Goal: Task Accomplishment & Management: Manage account settings

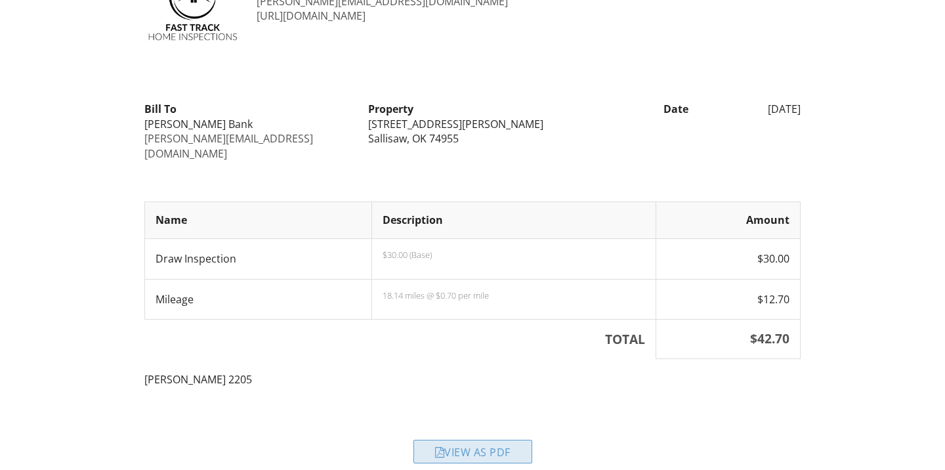
scroll to position [79, 0]
click at [438, 447] on div at bounding box center [440, 452] width 10 height 10
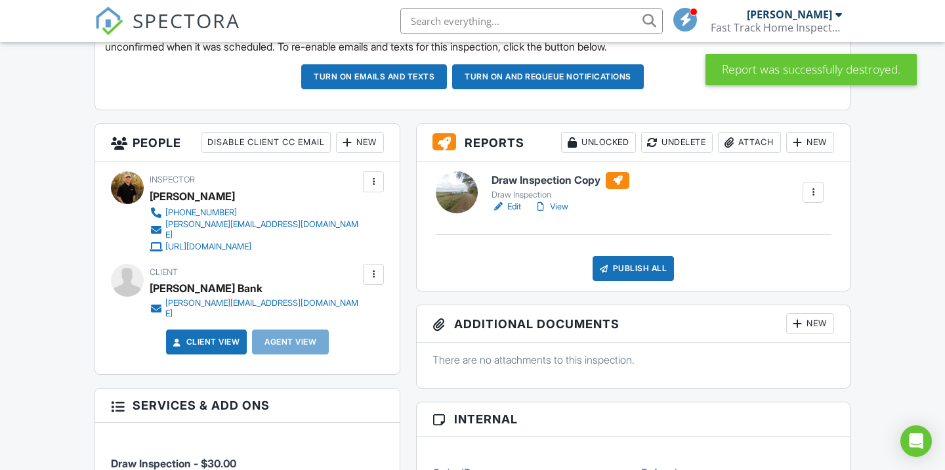
scroll to position [405, 0]
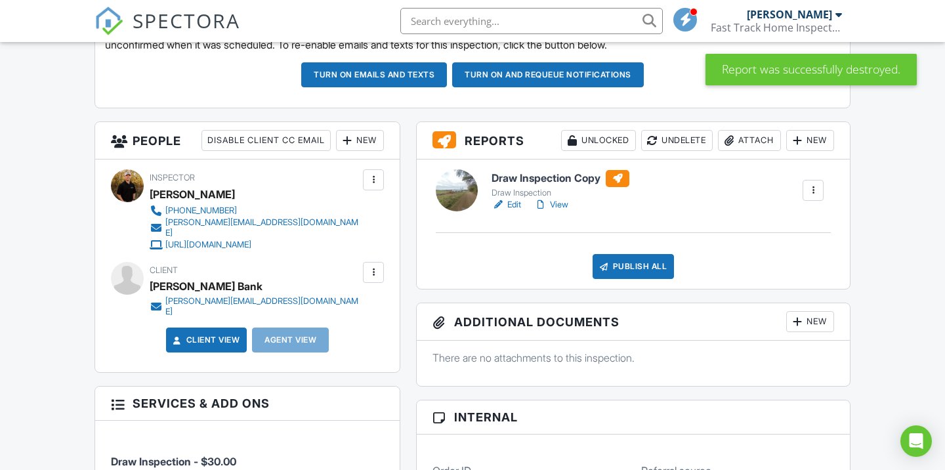
click at [590, 180] on h6 "Draw Inspection Copy" at bounding box center [560, 178] width 138 height 17
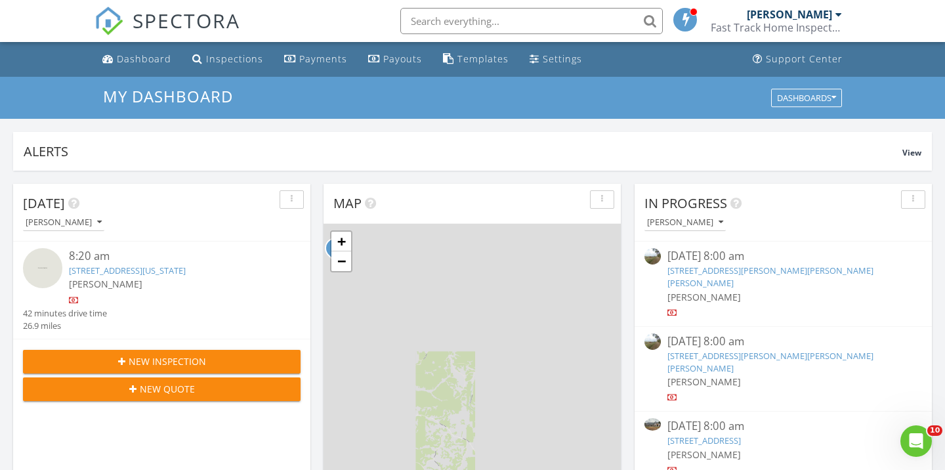
scroll to position [1194, 945]
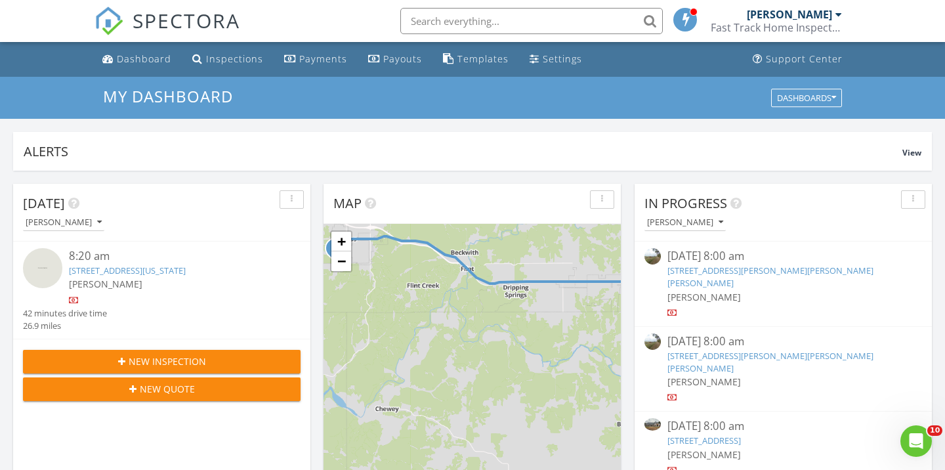
click at [705, 270] on link "2233 W Drake Rd, Sallisaw, Sallisaw, OK 74955" at bounding box center [770, 276] width 206 height 24
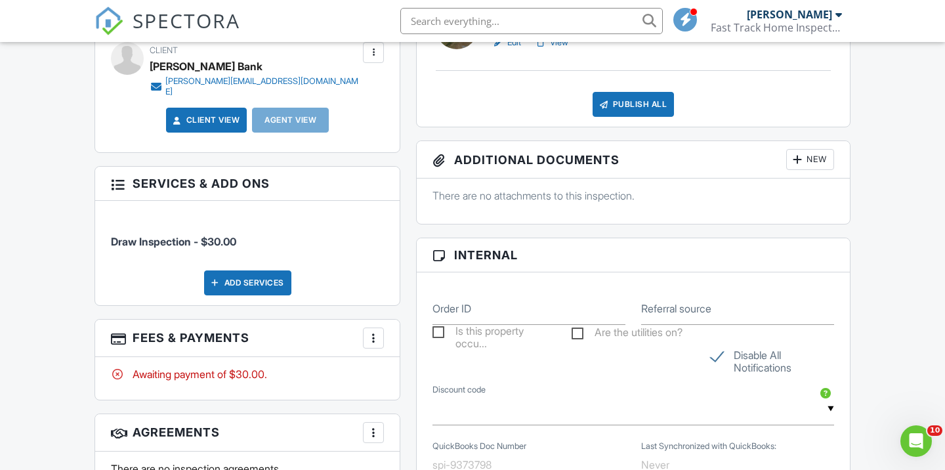
scroll to position [674, 0]
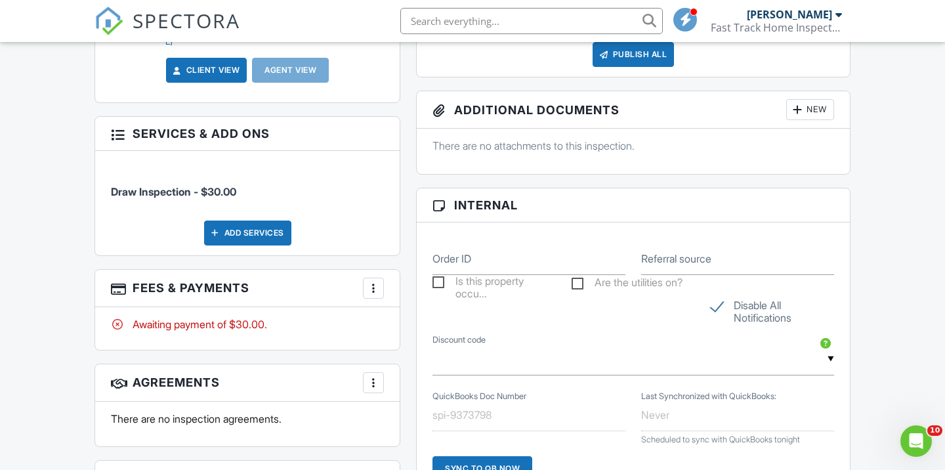
click at [376, 281] on div at bounding box center [373, 287] width 13 height 13
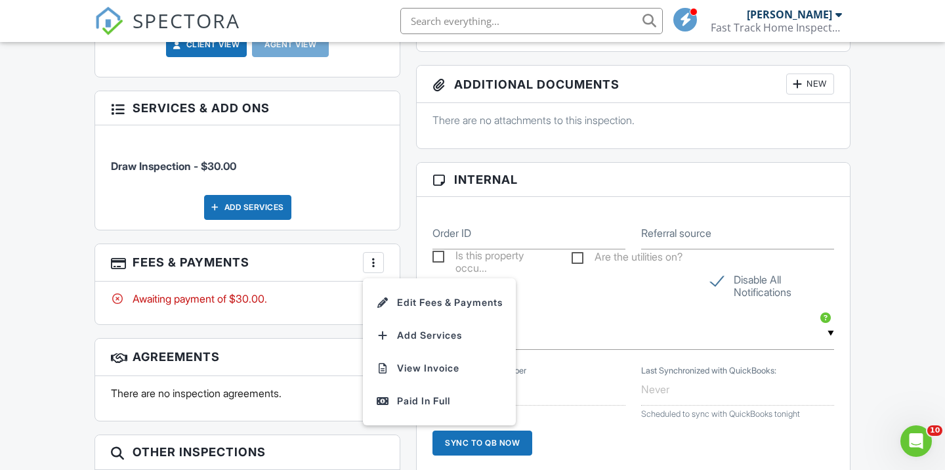
click at [376, 256] on div at bounding box center [373, 262] width 13 height 13
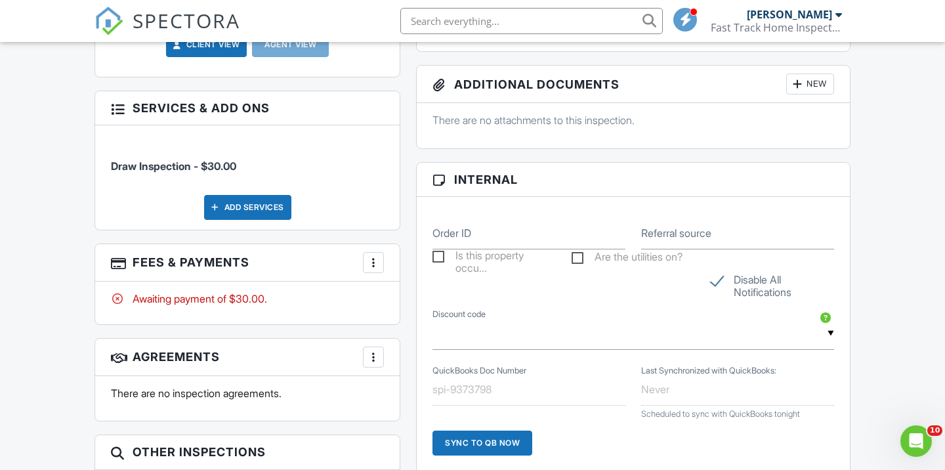
click at [376, 256] on div at bounding box center [373, 262] width 13 height 13
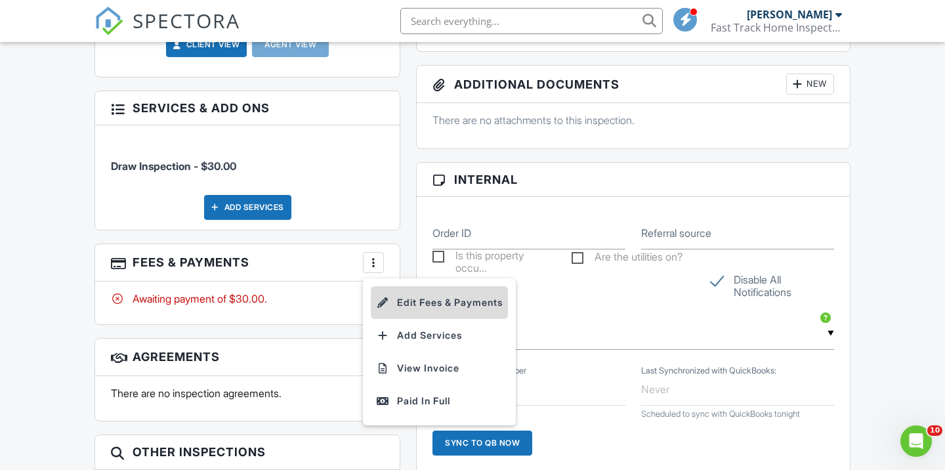
click at [394, 286] on li "Edit Fees & Payments" at bounding box center [439, 302] width 137 height 33
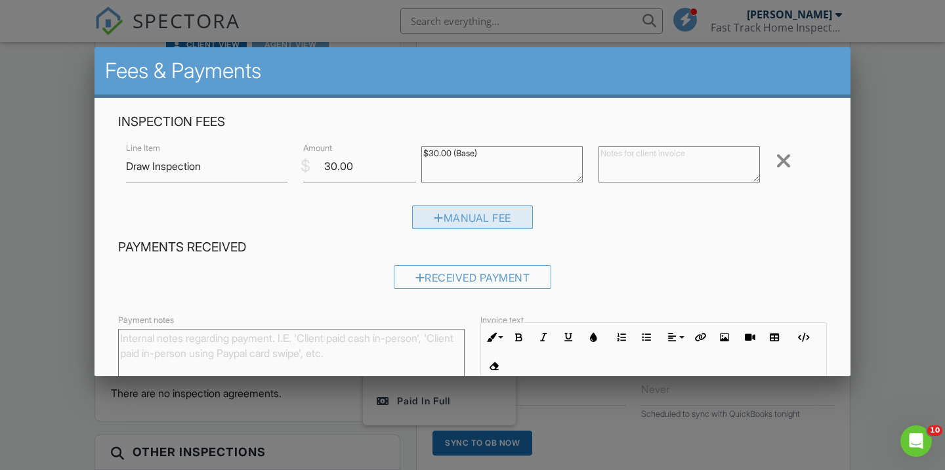
click at [487, 218] on div "Manual Fee" at bounding box center [472, 217] width 121 height 24
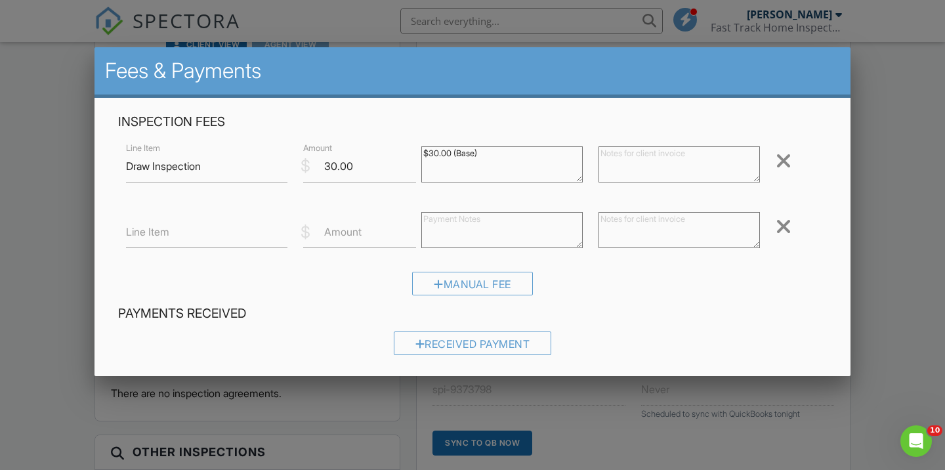
click at [149, 227] on label "Line Item" at bounding box center [147, 231] width 43 height 14
click at [149, 227] on input "Line Item" at bounding box center [206, 232] width 161 height 32
type input "Mileage"
click at [659, 228] on textarea at bounding box center [678, 230] width 161 height 36
paste textarea "48 miles @ $0.70 per mile"
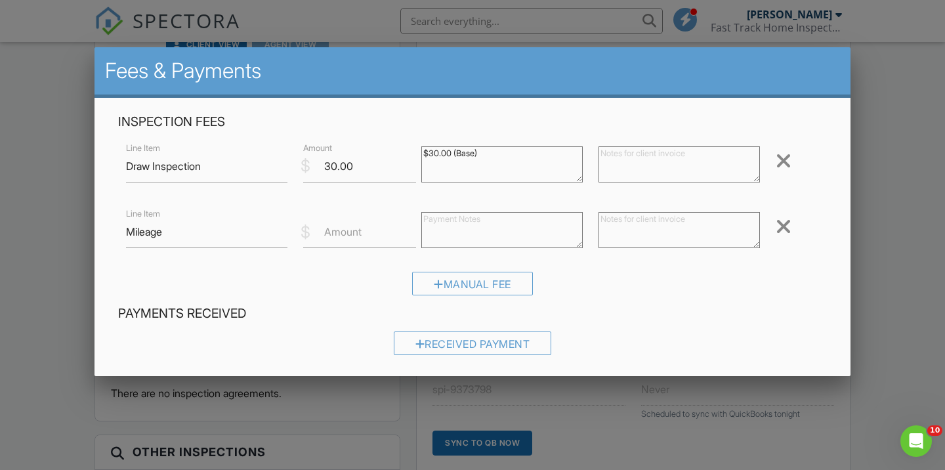
type textarea "48 miles @ $0.70 per mile"
drag, startPoint x: 600, startPoint y: 219, endPoint x: 738, endPoint y: 222, distance: 138.4
click at [738, 223] on textarea "48 miles @ $0.70 per mile" at bounding box center [678, 230] width 161 height 36
paste textarea "18.14 miles @ $0.70 per mile"
type textarea "18.14 miles @ $0.70 per mile"
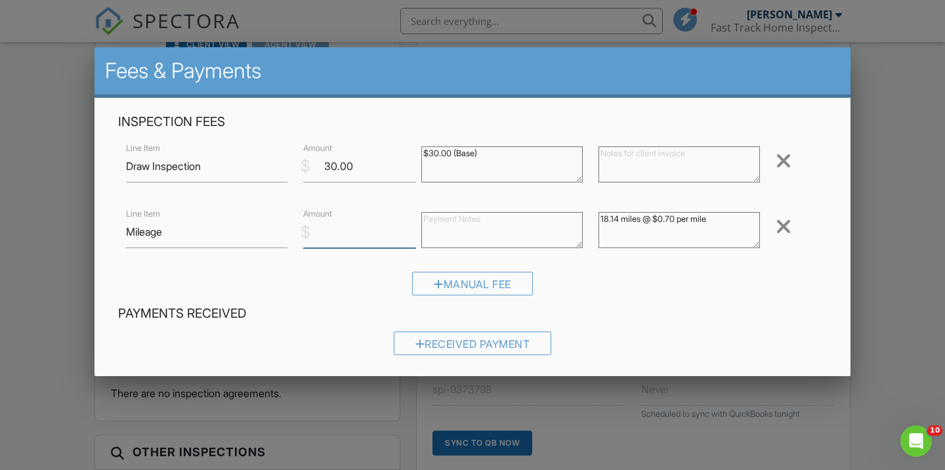
click at [370, 237] on input "Amount" at bounding box center [359, 232] width 113 height 32
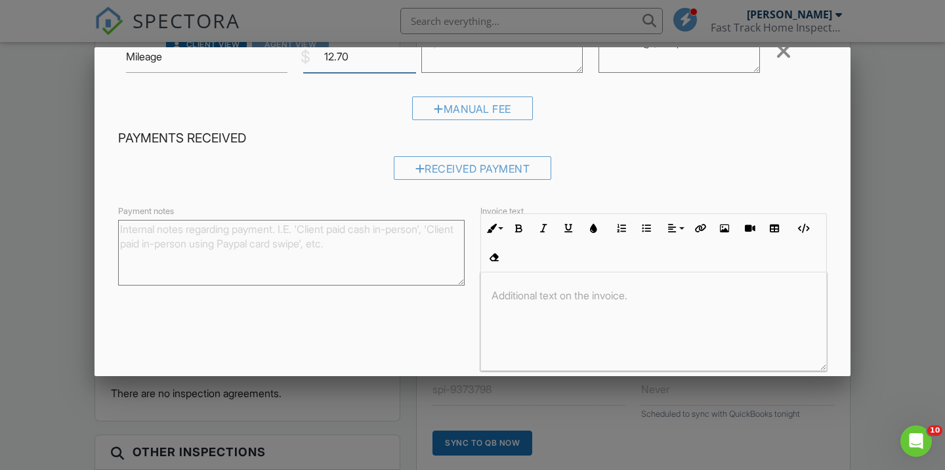
scroll to position [180, 0]
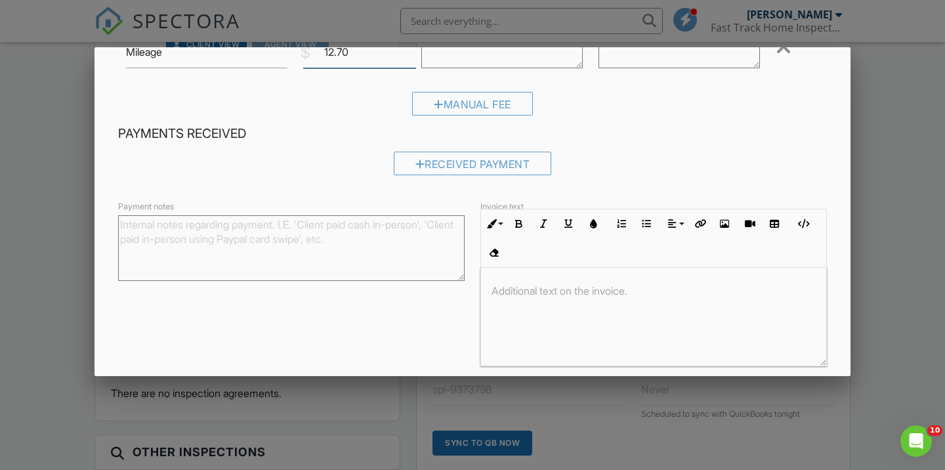
type input "12.70"
click at [662, 298] on div at bounding box center [653, 317] width 345 height 98
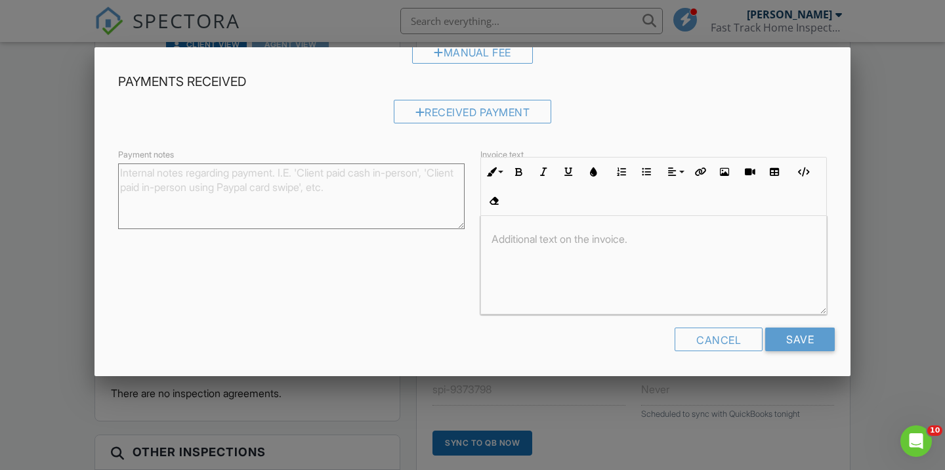
scroll to position [231, 0]
click at [793, 331] on input "Save" at bounding box center [800, 340] width 70 height 24
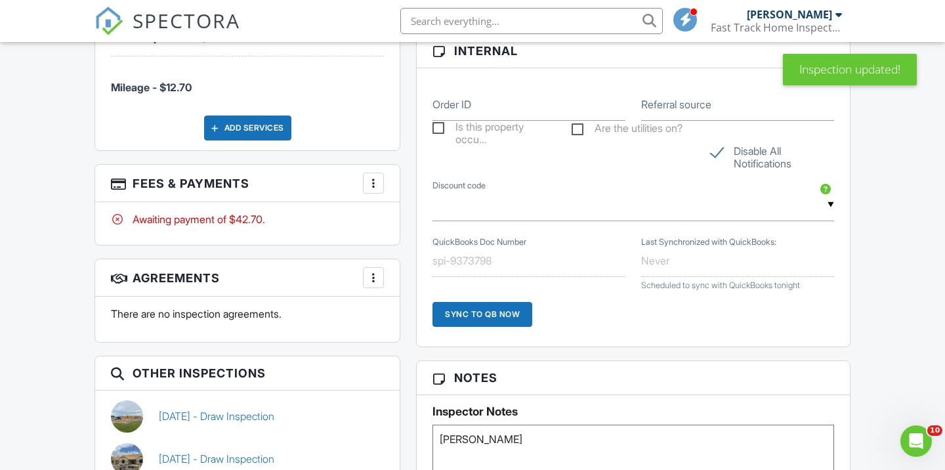
scroll to position [868, 0]
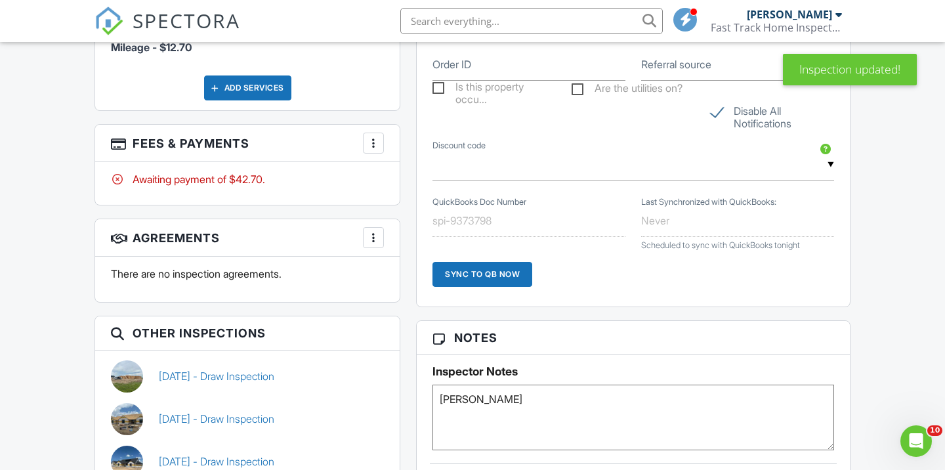
click at [377, 136] on div at bounding box center [373, 142] width 13 height 13
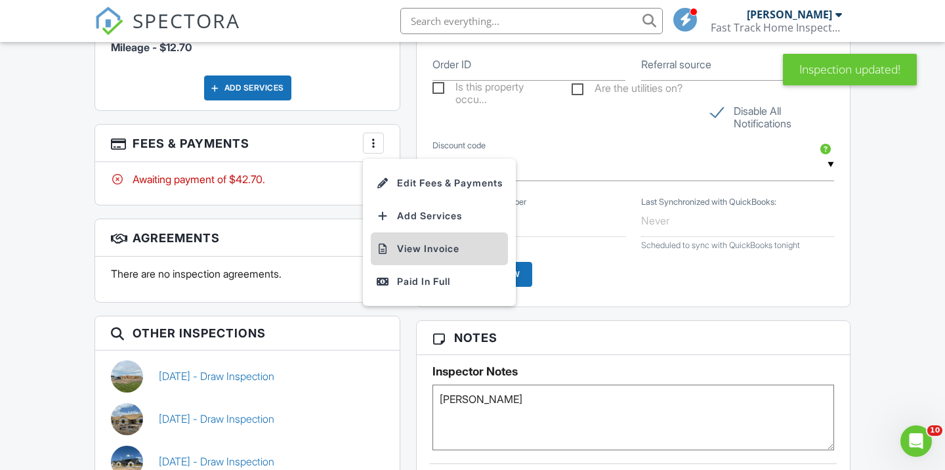
click at [407, 239] on li "View Invoice" at bounding box center [439, 248] width 137 height 33
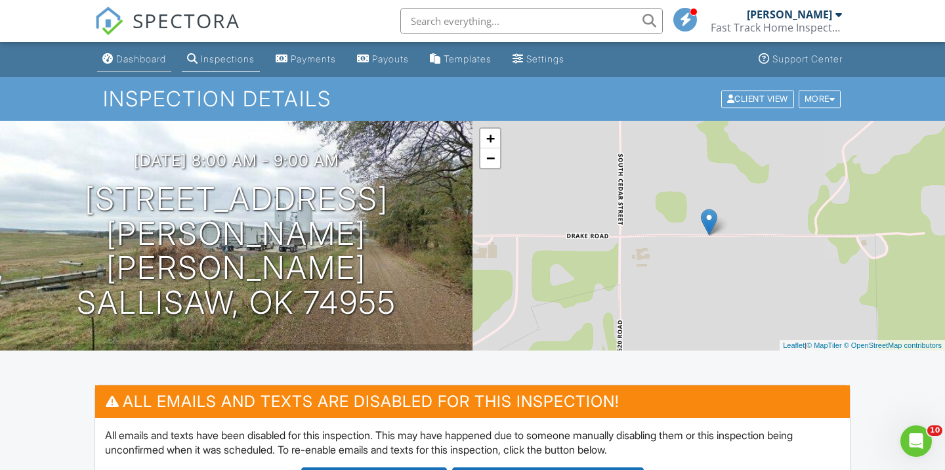
scroll to position [0, 0]
click at [130, 75] on li "Dashboard" at bounding box center [133, 59] width 79 height 35
click at [148, 53] on div "Dashboard" at bounding box center [141, 58] width 50 height 11
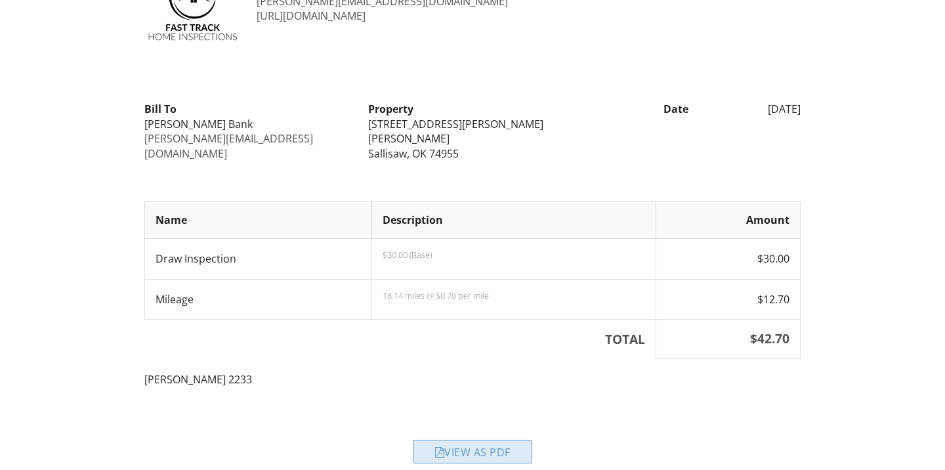
scroll to position [79, 0]
click at [442, 440] on div "View as PDF" at bounding box center [472, 452] width 119 height 24
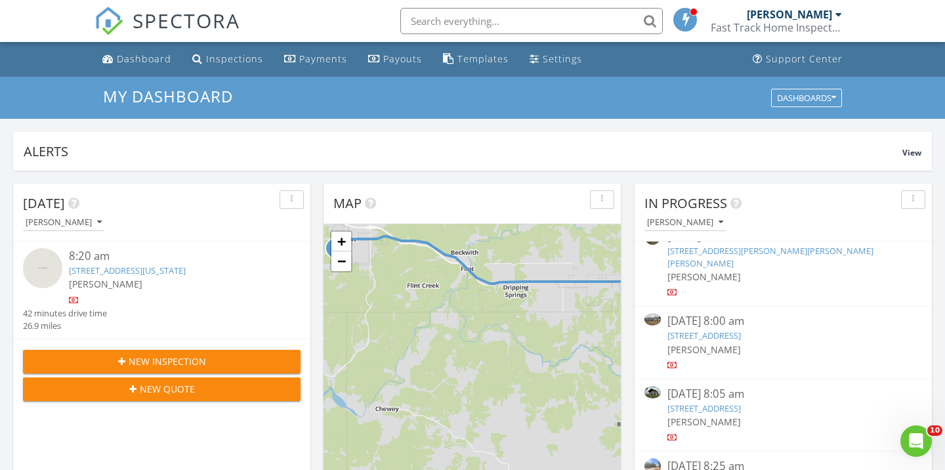
scroll to position [123, 0]
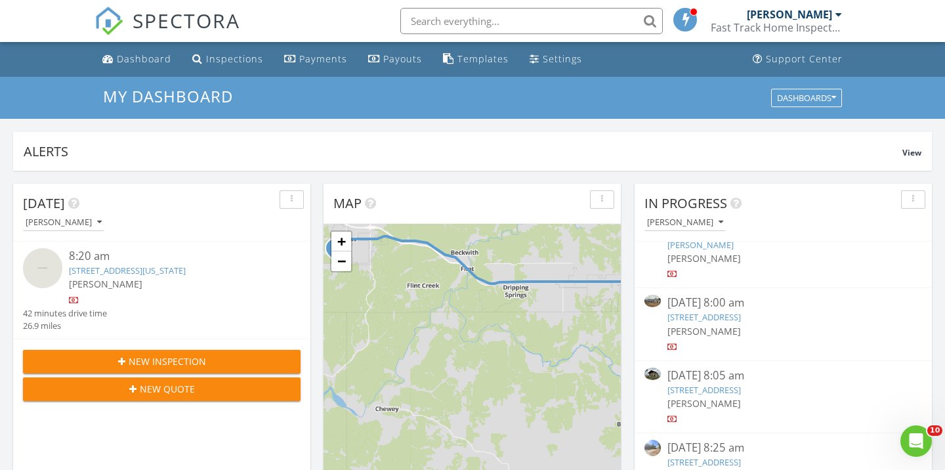
click at [741, 311] on link "13843 Hwy 82a, Tahlequah, OK 74464" at bounding box center [703, 317] width 73 height 12
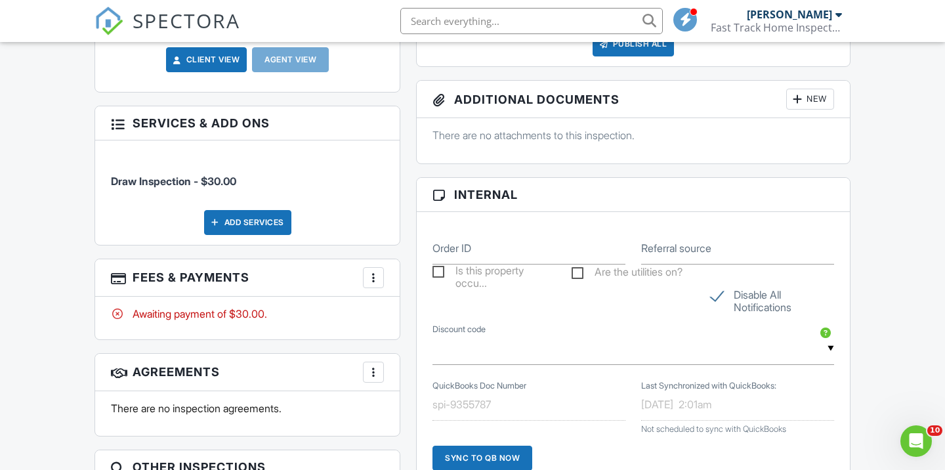
scroll to position [687, 0]
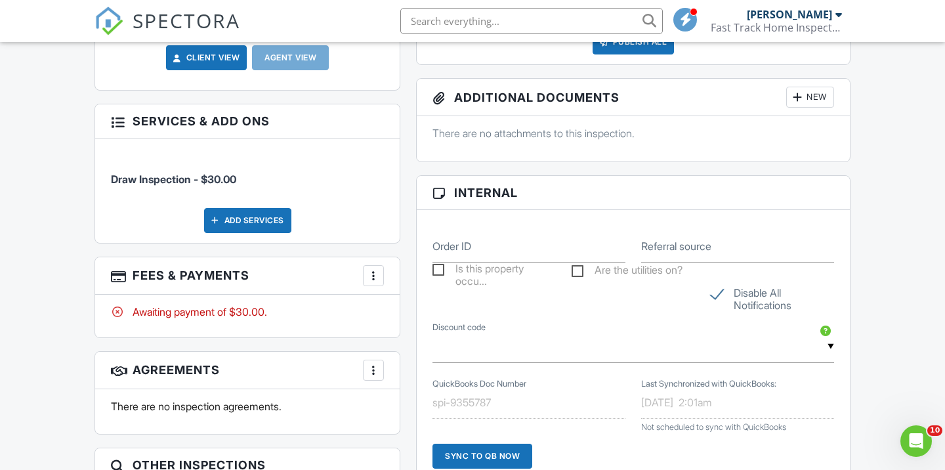
click at [373, 265] on div "More" at bounding box center [373, 275] width 21 height 21
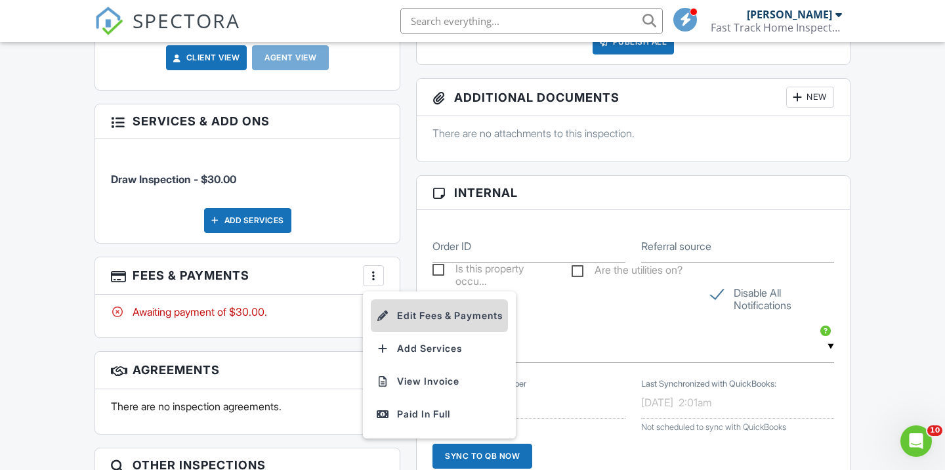
click at [399, 302] on li "Edit Fees & Payments" at bounding box center [439, 315] width 137 height 33
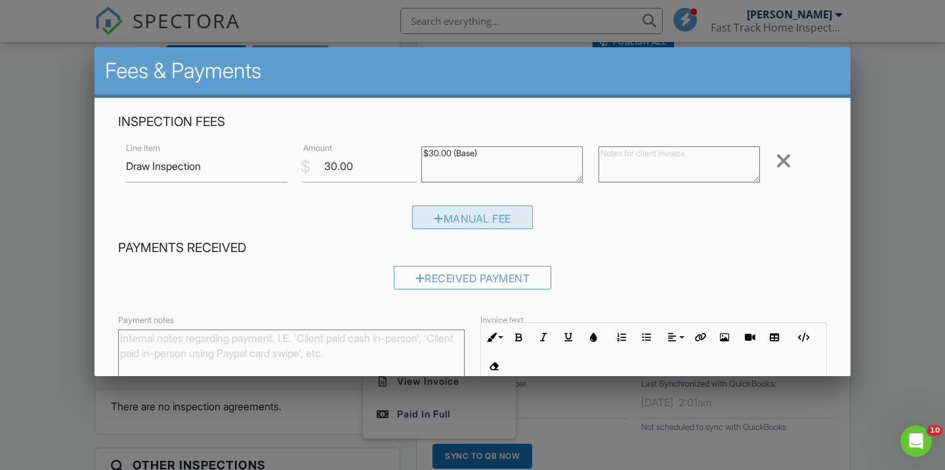
click at [439, 222] on div at bounding box center [439, 218] width 10 height 10
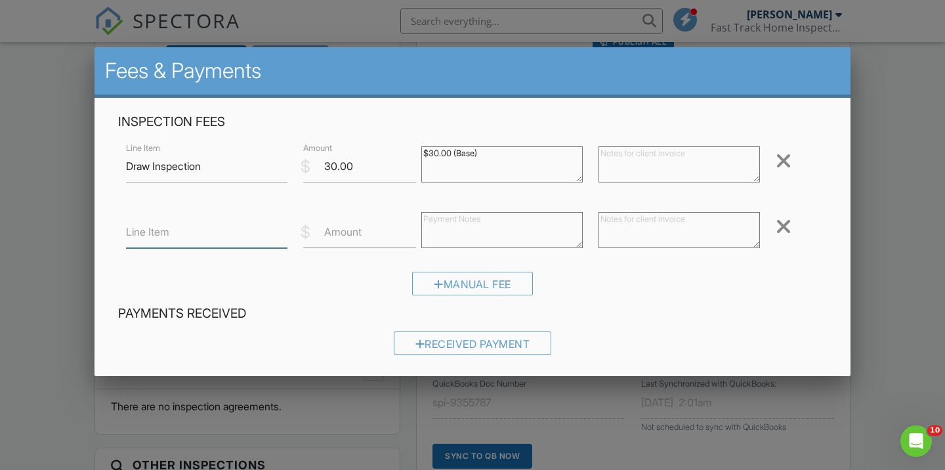
click at [188, 230] on input "Line Item" at bounding box center [206, 232] width 161 height 32
type input "Mileage"
drag, startPoint x: 304, startPoint y: 239, endPoint x: 625, endPoint y: 233, distance: 321.5
click at [625, 233] on textarea at bounding box center [678, 230] width 161 height 36
paste textarea "18.14 miles @ $0.70 per mile"
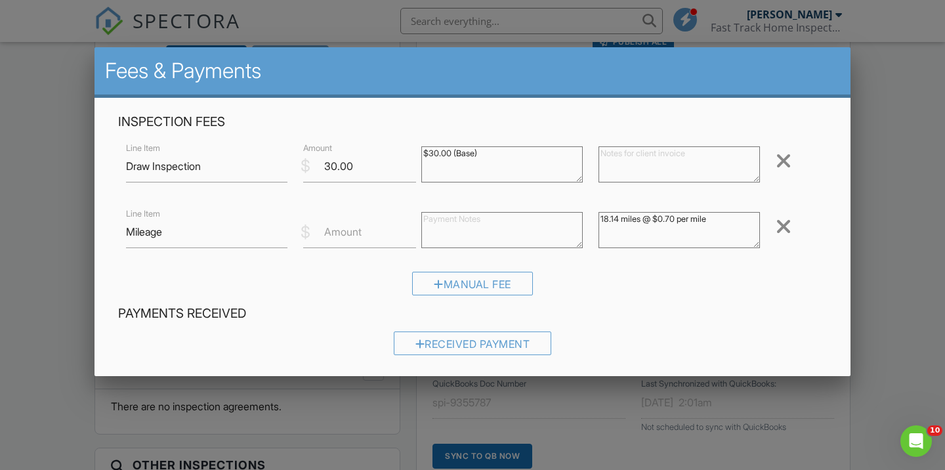
type textarea "18.14 miles @ $0.70 per mile"
click at [331, 230] on label "Amount" at bounding box center [342, 231] width 37 height 14
click at [331, 230] on input "Amount" at bounding box center [359, 232] width 113 height 32
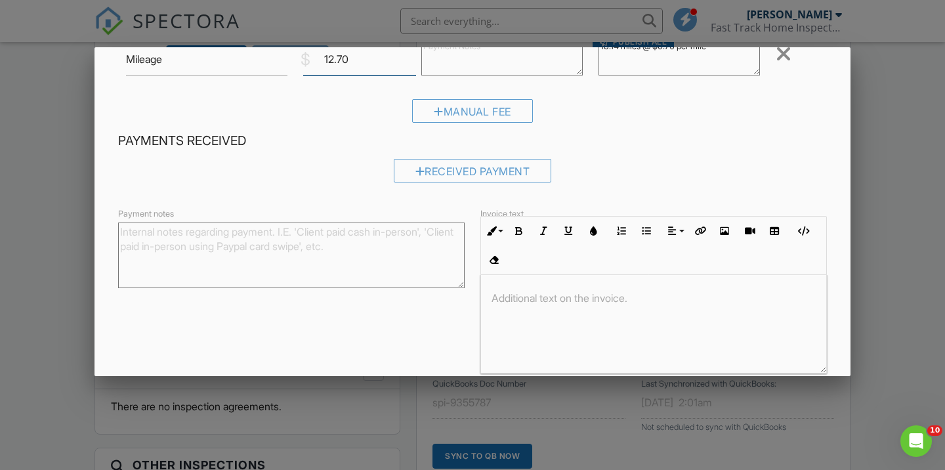
scroll to position [180, 0]
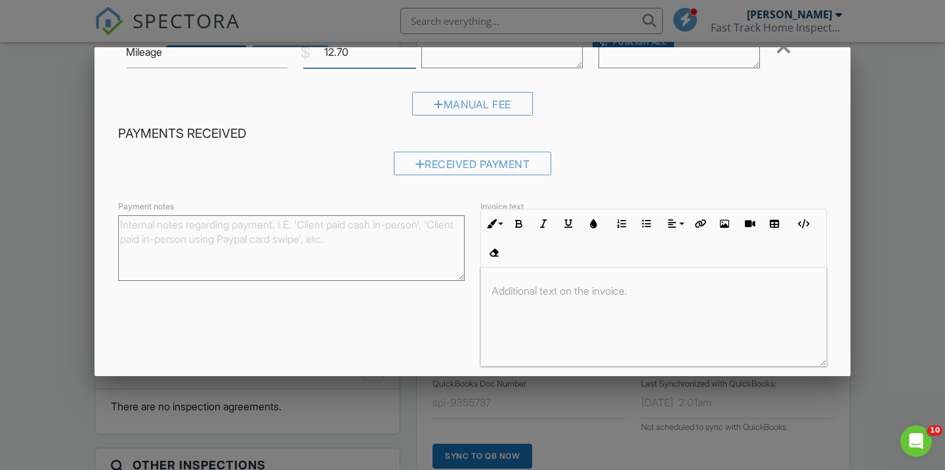
type input "12.70"
click at [676, 293] on p at bounding box center [653, 290] width 324 height 14
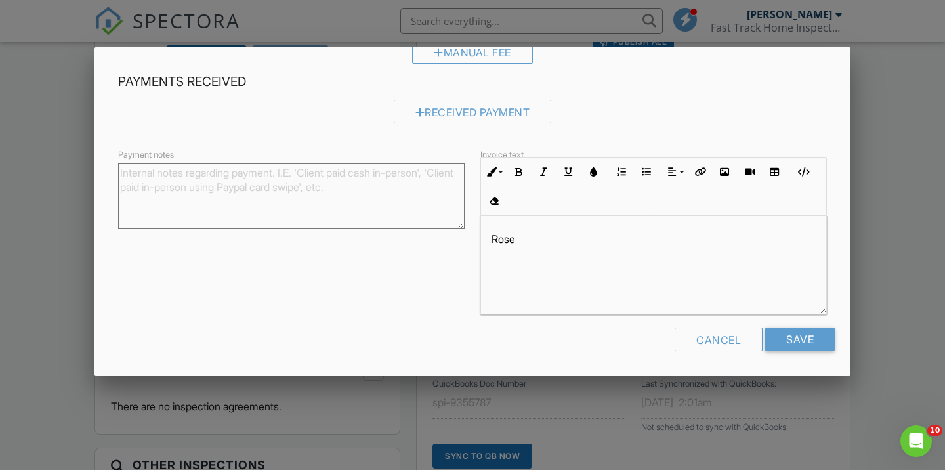
scroll to position [231, 0]
click at [805, 339] on input "Save" at bounding box center [800, 340] width 70 height 24
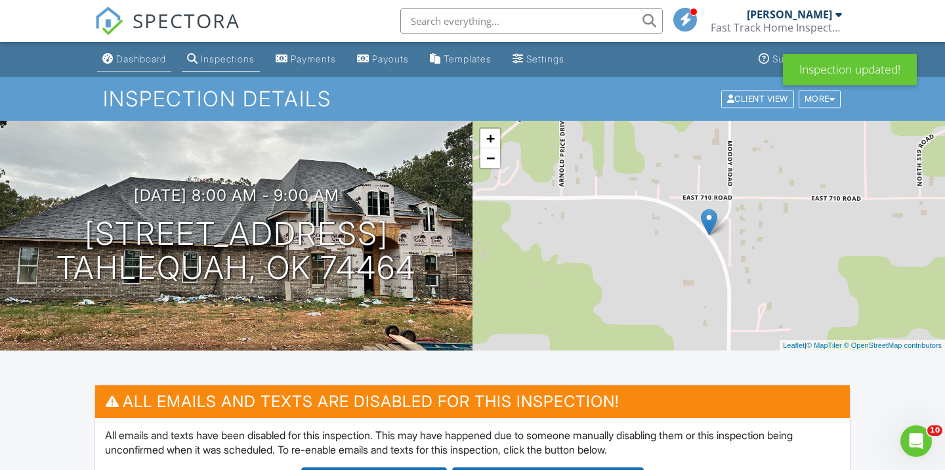
click at [166, 54] on div "Dashboard" at bounding box center [141, 58] width 50 height 11
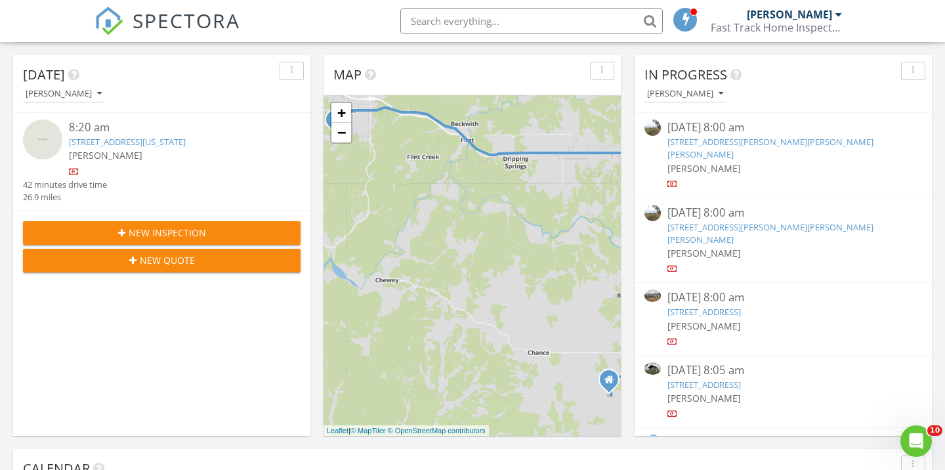
scroll to position [133, 0]
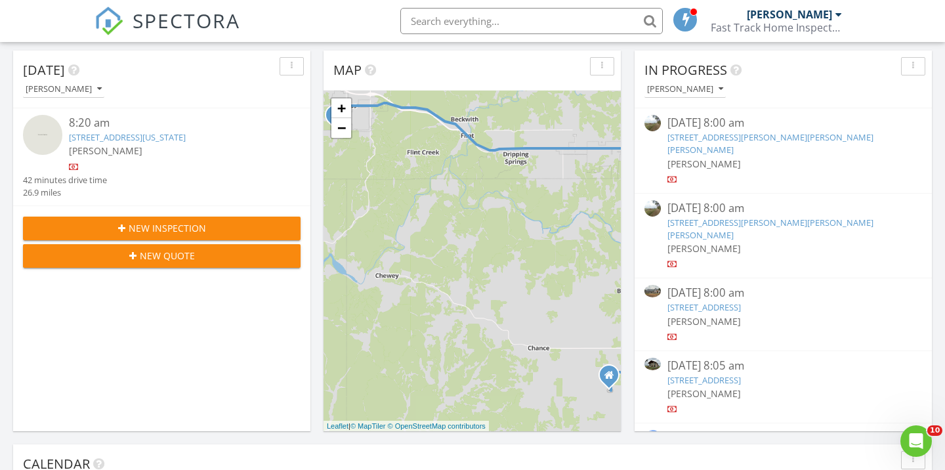
click at [679, 374] on link "13917 Hwy 82A, Tahlequah, OK 74464" at bounding box center [703, 380] width 73 height 12
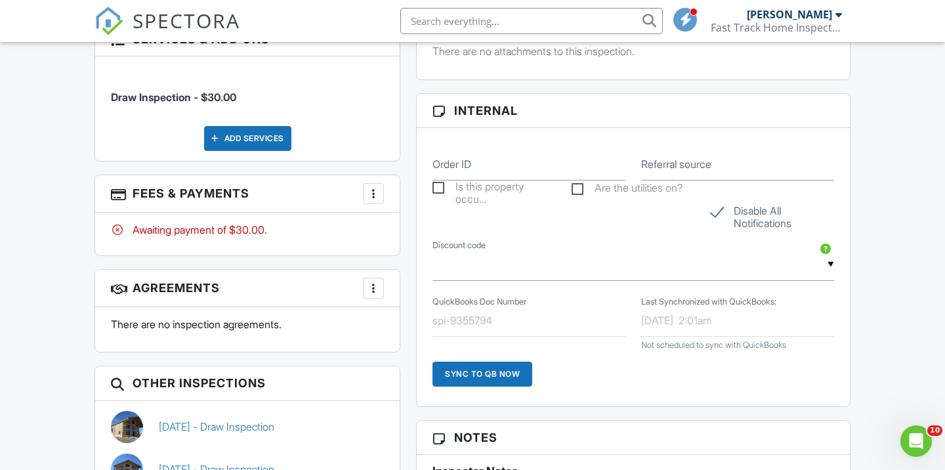
scroll to position [812, 0]
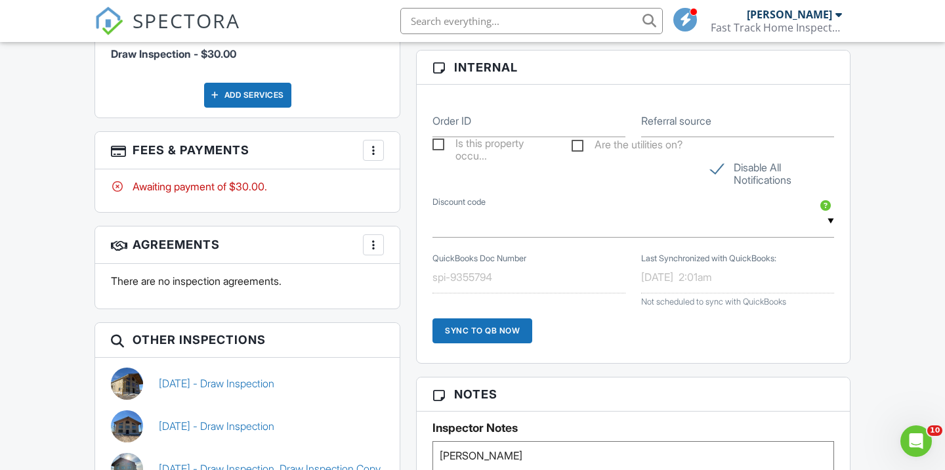
click at [374, 144] on div at bounding box center [373, 150] width 13 height 13
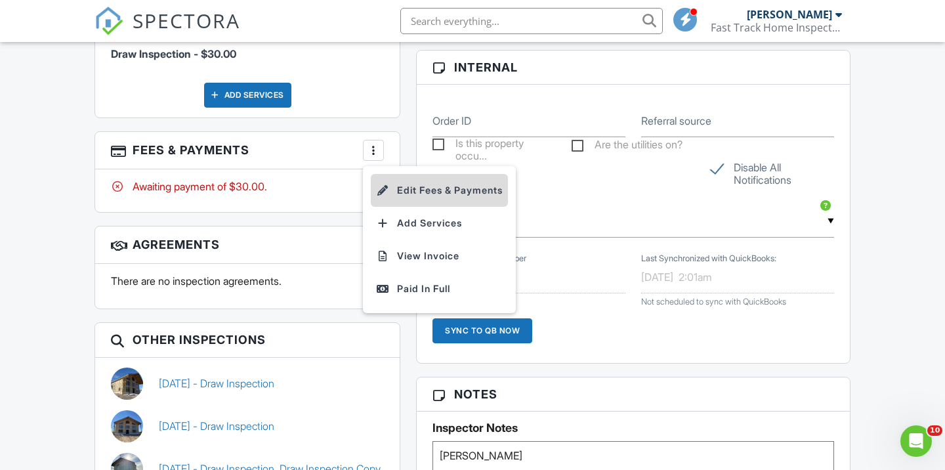
click at [391, 174] on li "Edit Fees & Payments" at bounding box center [439, 190] width 137 height 33
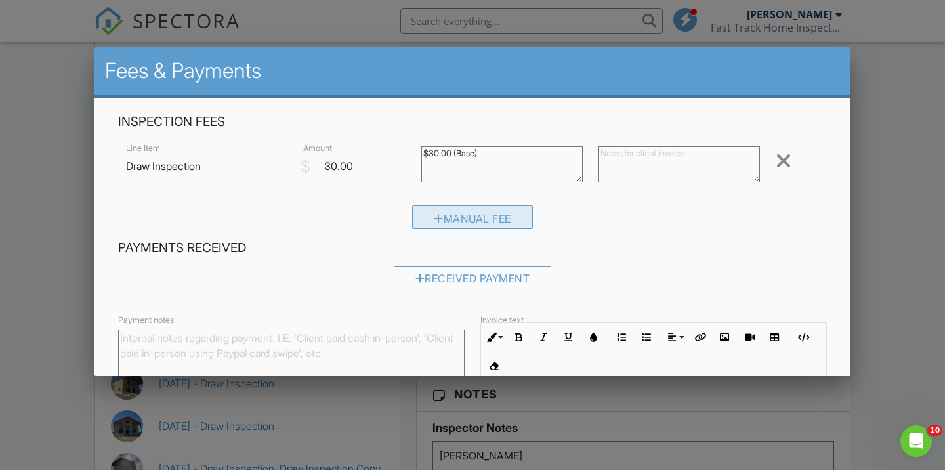
click at [458, 214] on div "Manual Fee" at bounding box center [472, 217] width 121 height 24
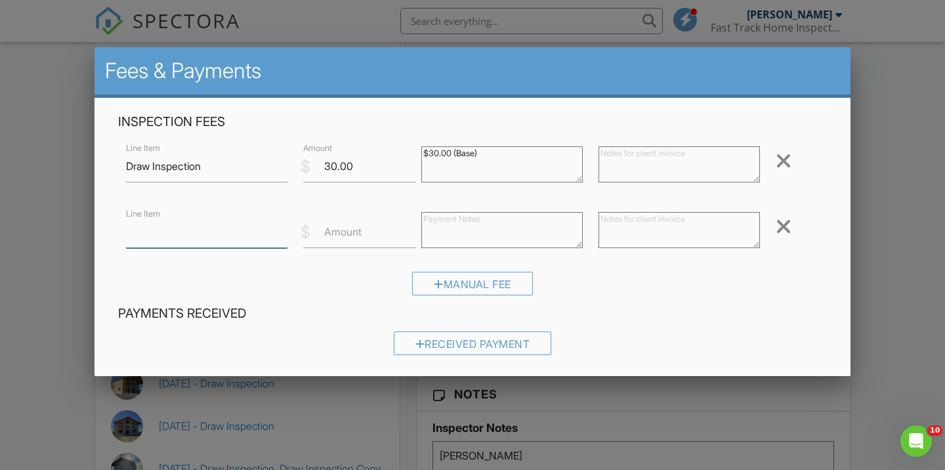
click at [233, 232] on input "Line Item" at bounding box center [206, 232] width 161 height 32
type input "Mileage"
click at [357, 230] on label "Amount" at bounding box center [342, 231] width 37 height 14
click at [357, 230] on input "Amount" at bounding box center [359, 232] width 113 height 32
click at [609, 234] on textarea at bounding box center [678, 230] width 161 height 36
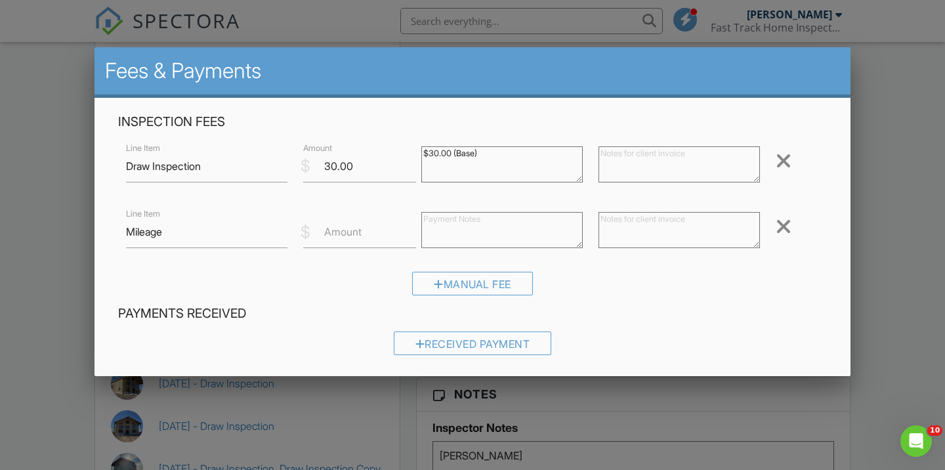
paste textarea "18.14 miles @ $0.70 per mile"
type textarea "18.14 miles @ $0.70 per mile"
click at [368, 245] on input "Amount" at bounding box center [359, 232] width 113 height 32
type input "12.70"
click at [602, 296] on div "Manual Fee" at bounding box center [472, 288] width 708 height 33
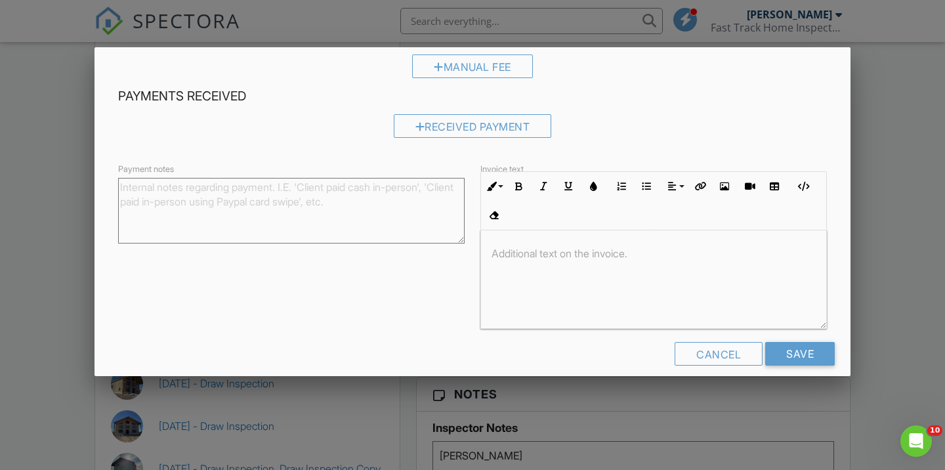
scroll to position [218, 0]
click at [574, 272] on div at bounding box center [653, 279] width 345 height 98
click at [805, 343] on input "Save" at bounding box center [800, 353] width 70 height 24
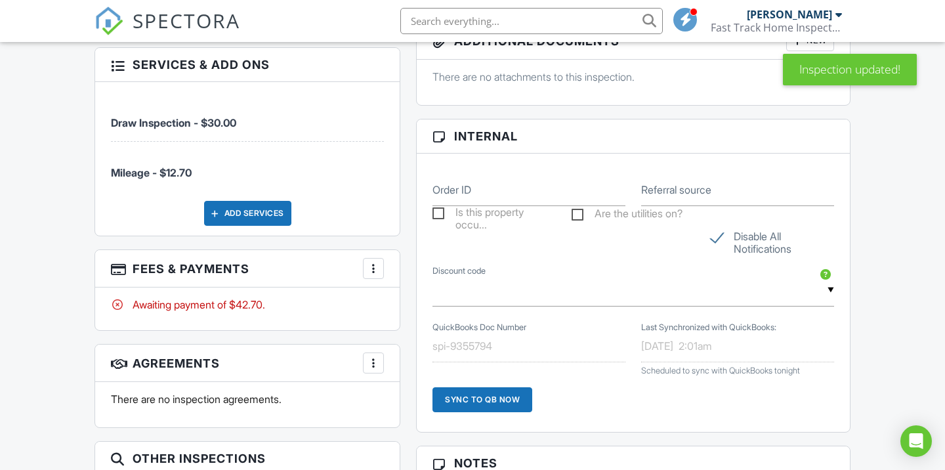
scroll to position [821, 0]
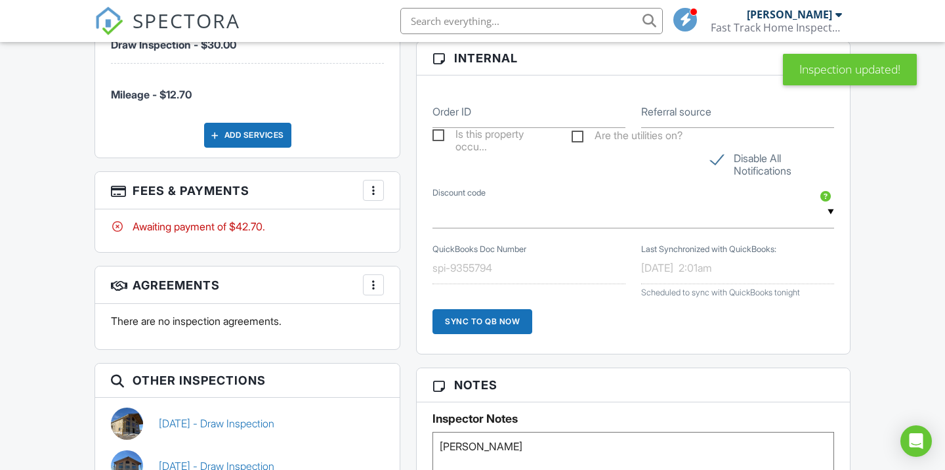
click at [374, 184] on div at bounding box center [373, 190] width 13 height 13
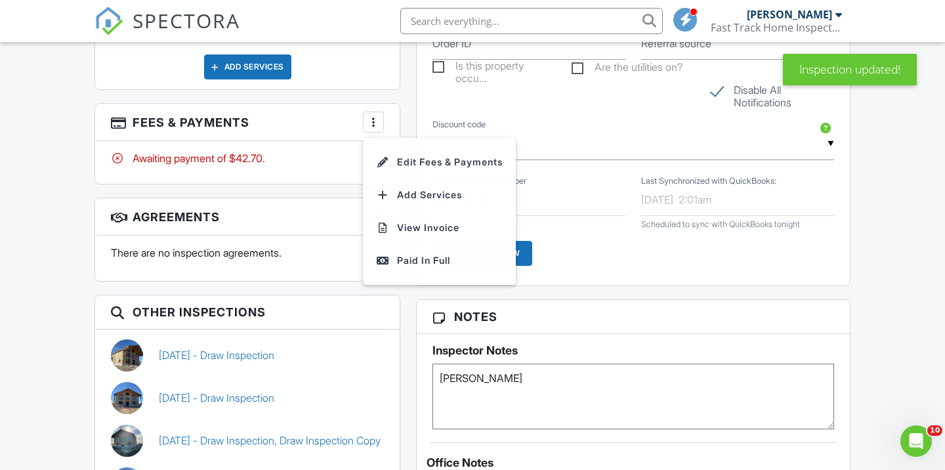
scroll to position [0, 0]
click at [402, 211] on li "View Invoice" at bounding box center [439, 227] width 137 height 33
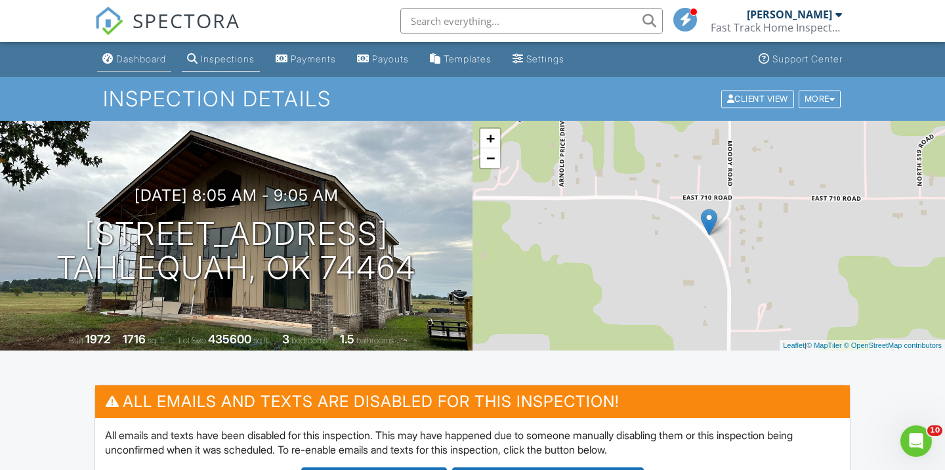
click at [134, 63] on div "Dashboard" at bounding box center [141, 58] width 50 height 11
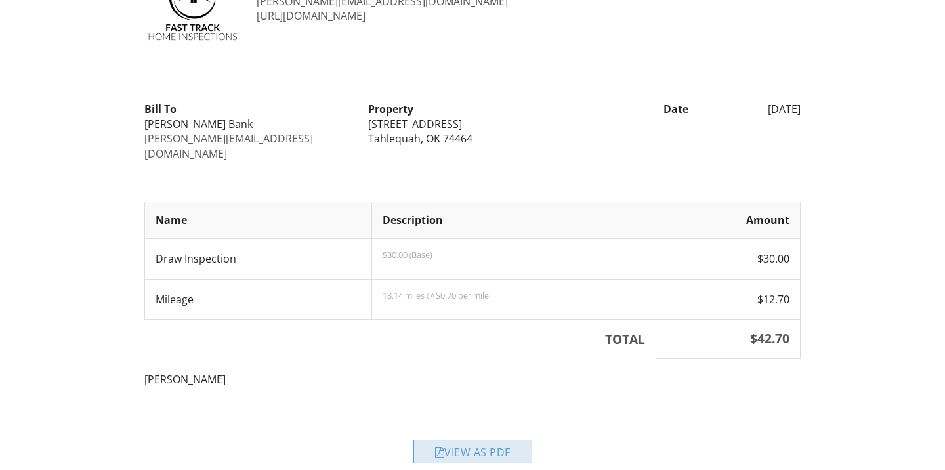
scroll to position [79, 0]
click at [481, 440] on div "View as PDF" at bounding box center [472, 452] width 119 height 24
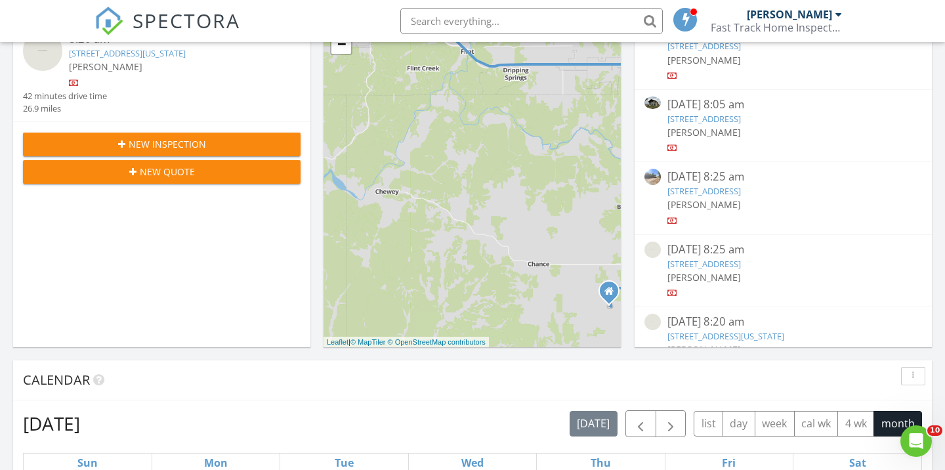
scroll to position [176, 0]
click at [722, 186] on link "[STREET_ADDRESS]" at bounding box center [703, 192] width 73 height 12
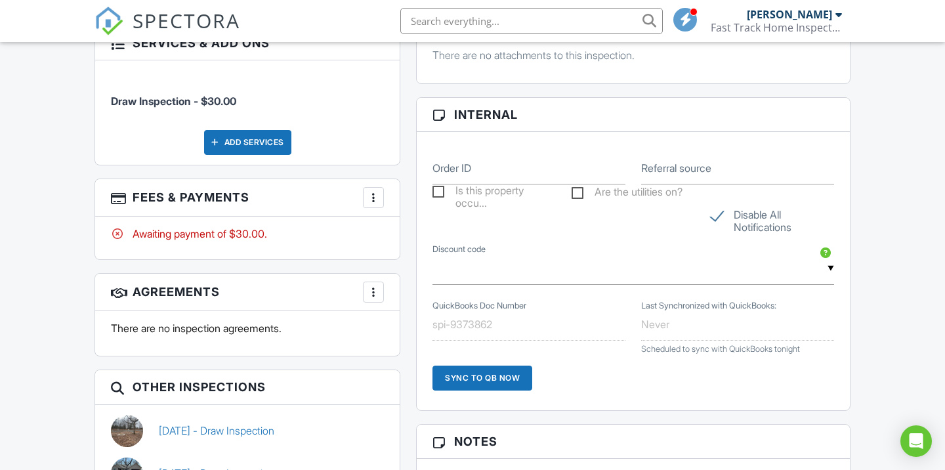
scroll to position [765, 0]
click at [373, 190] on div at bounding box center [373, 196] width 13 height 13
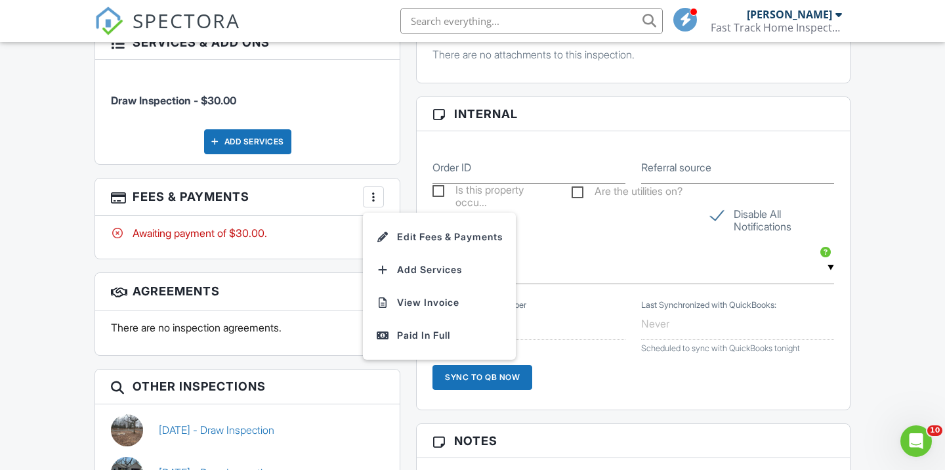
scroll to position [0, 0]
click at [421, 223] on li "Edit Fees & Payments" at bounding box center [439, 236] width 137 height 33
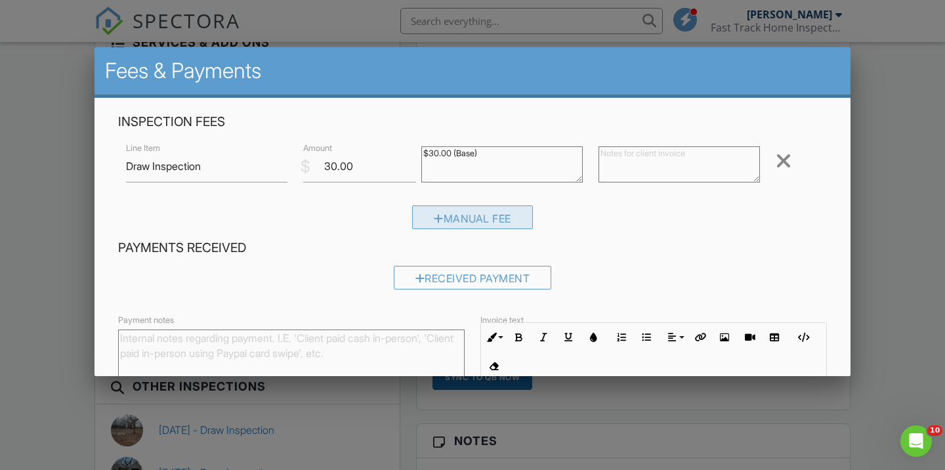
click at [465, 214] on div "Manual Fee" at bounding box center [472, 217] width 121 height 24
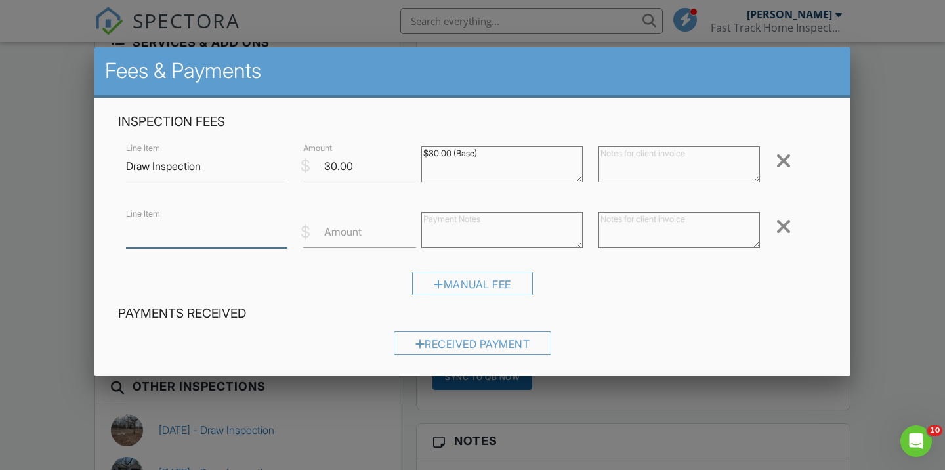
click at [213, 245] on input "Line Item" at bounding box center [206, 232] width 161 height 32
type input "Mileage"
click at [622, 216] on textarea at bounding box center [678, 230] width 161 height 36
paste textarea "18.14 miles @ $0.70 per mile"
type textarea "18.14 miles @ $0.70 per mile"
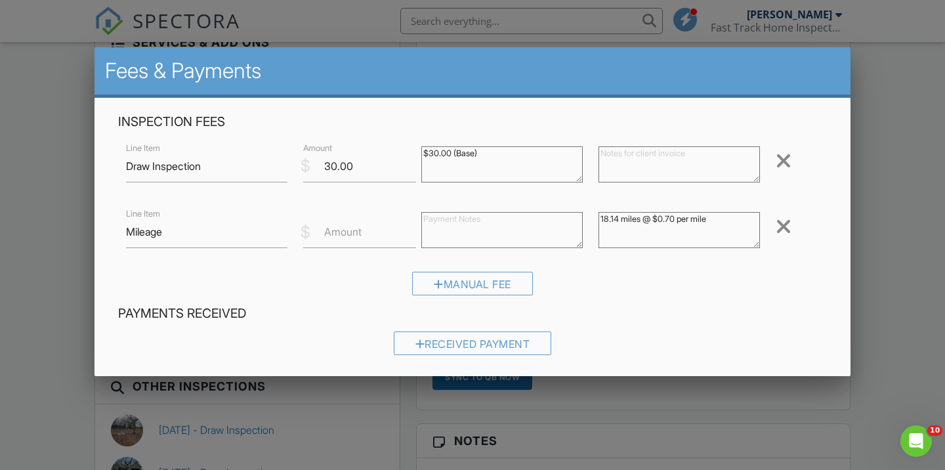
click at [342, 231] on label "Amount" at bounding box center [342, 231] width 37 height 14
click at [342, 231] on input "Amount" at bounding box center [359, 232] width 113 height 32
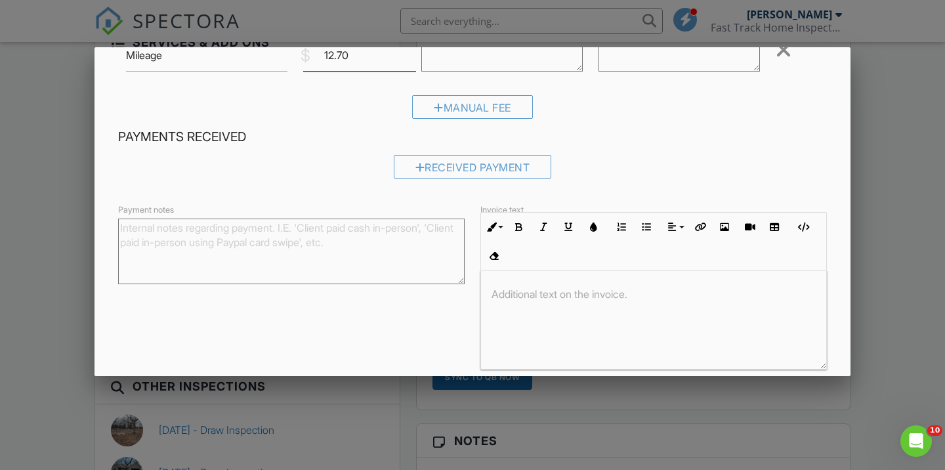
scroll to position [225, 0]
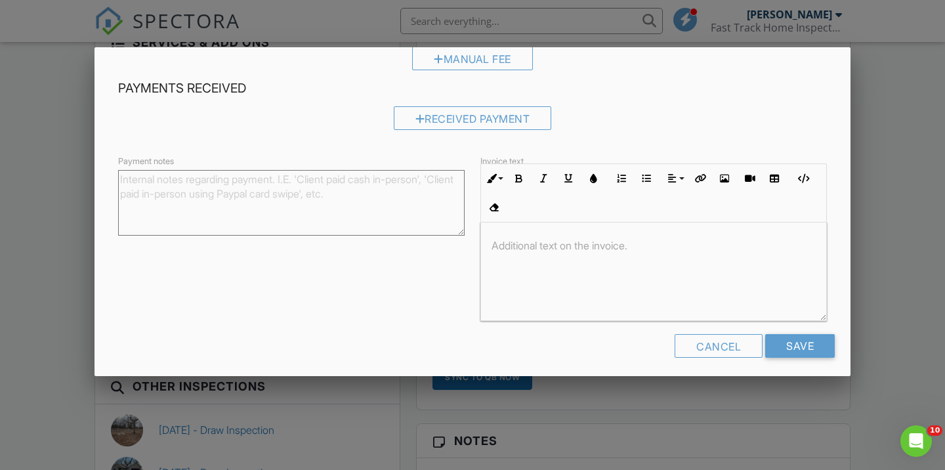
type input "12.70"
click at [559, 274] on div at bounding box center [653, 271] width 345 height 98
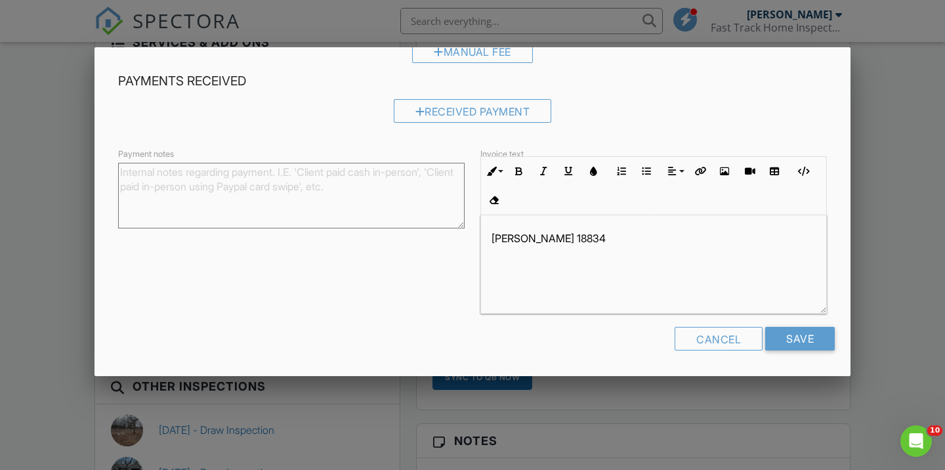
scroll to position [231, 0]
click at [788, 342] on input "Save" at bounding box center [800, 340] width 70 height 24
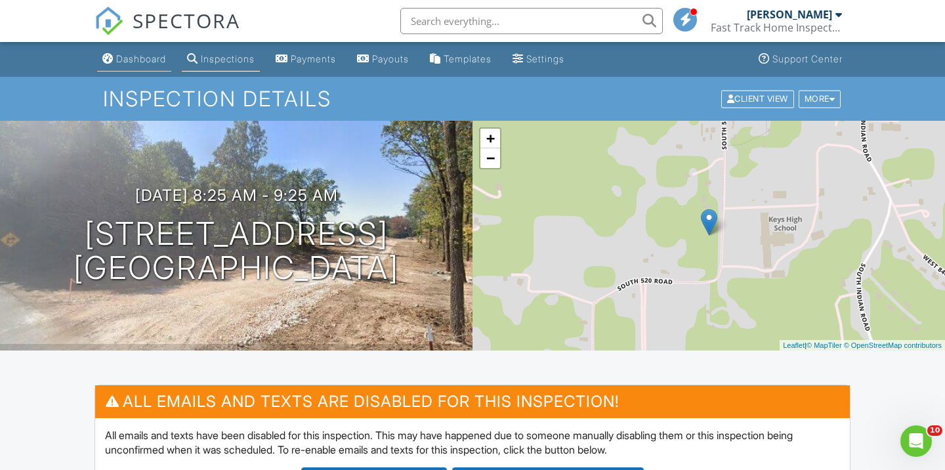
click at [156, 58] on div "Dashboard" at bounding box center [141, 58] width 50 height 11
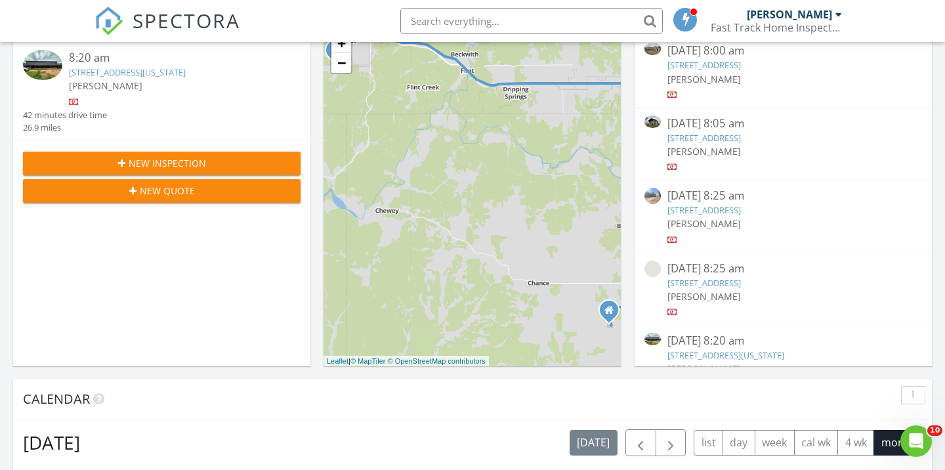
scroll to position [176, 0]
click at [741, 277] on link "[STREET_ADDRESS]" at bounding box center [703, 283] width 73 height 12
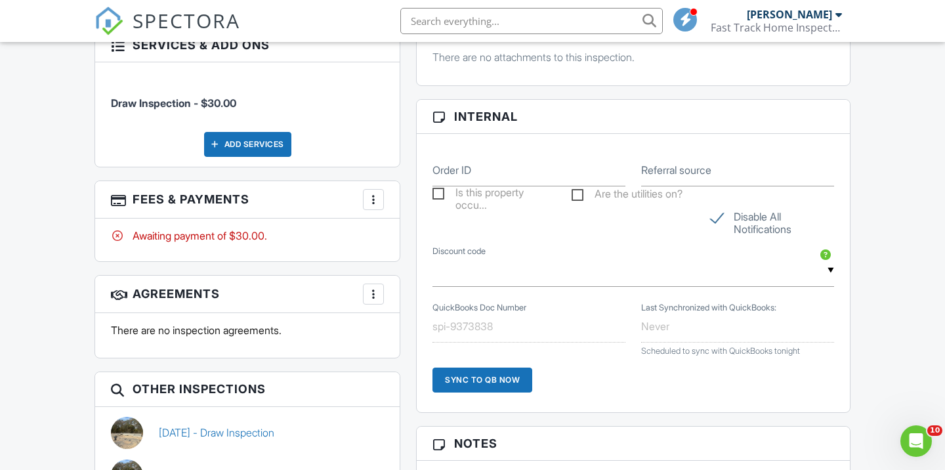
scroll to position [804, 0]
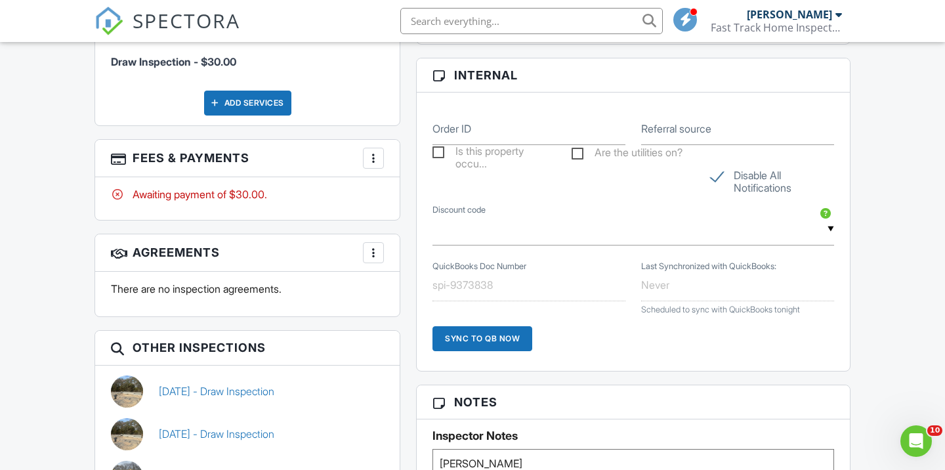
click at [373, 152] on div at bounding box center [373, 158] width 13 height 13
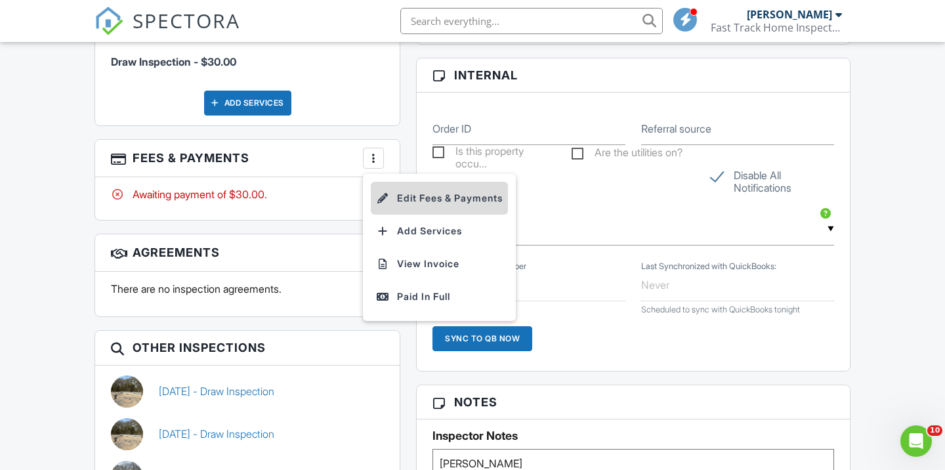
click at [405, 182] on li "Edit Fees & Payments" at bounding box center [439, 198] width 137 height 33
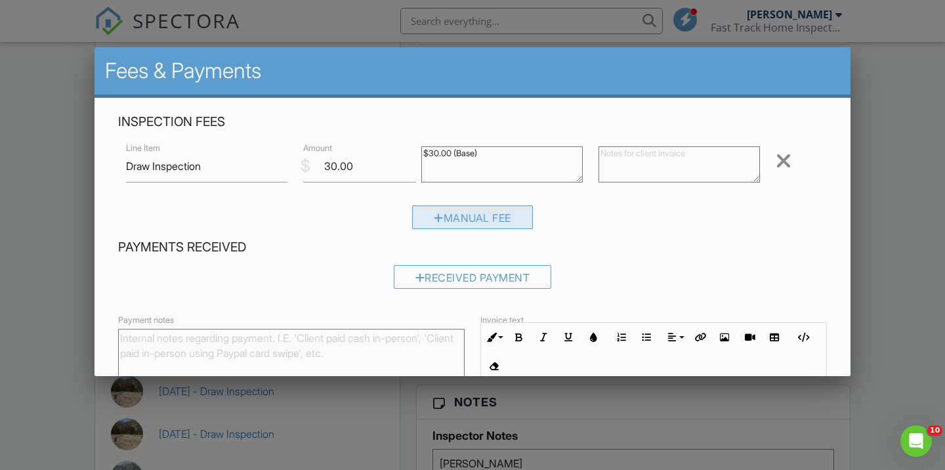
click at [507, 216] on div "Manual Fee" at bounding box center [472, 217] width 121 height 24
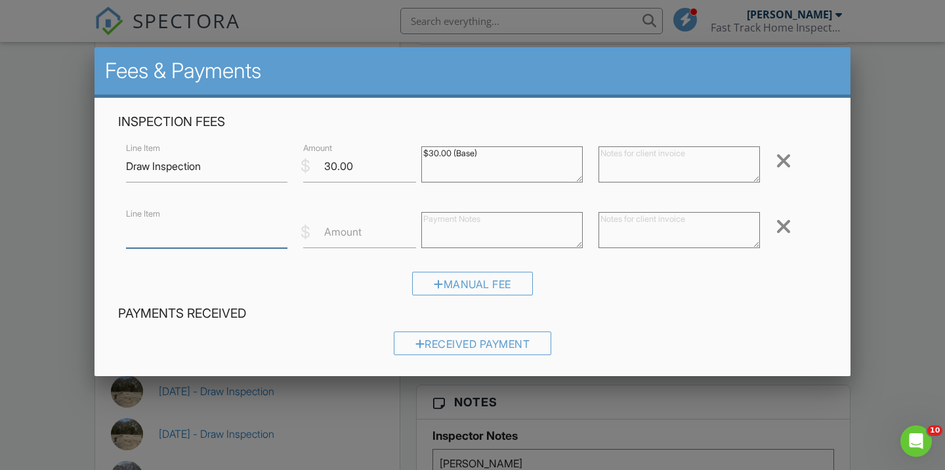
click at [217, 226] on input "Line Item" at bounding box center [206, 232] width 161 height 32
type input "Mileage"
click at [593, 241] on div at bounding box center [678, 231] width 177 height 52
click at [604, 233] on textarea at bounding box center [678, 230] width 161 height 36
paste textarea "18.14 miles @ $0.70 per mile"
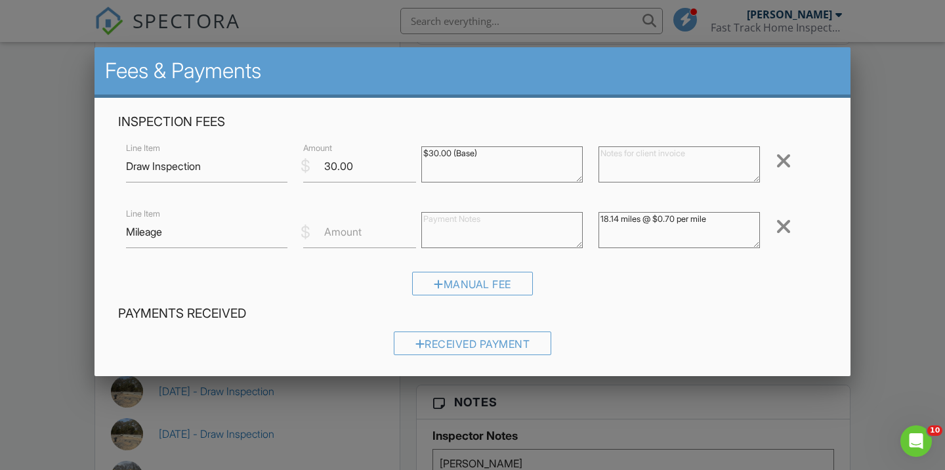
type textarea "18.14 miles @ $0.70 per mile"
click at [353, 226] on label "Amount" at bounding box center [342, 231] width 37 height 14
click at [353, 226] on input "Amount" at bounding box center [359, 232] width 113 height 32
type input "12.70"
click at [634, 322] on div "Payments Received Received Payment" at bounding box center [472, 335] width 724 height 60
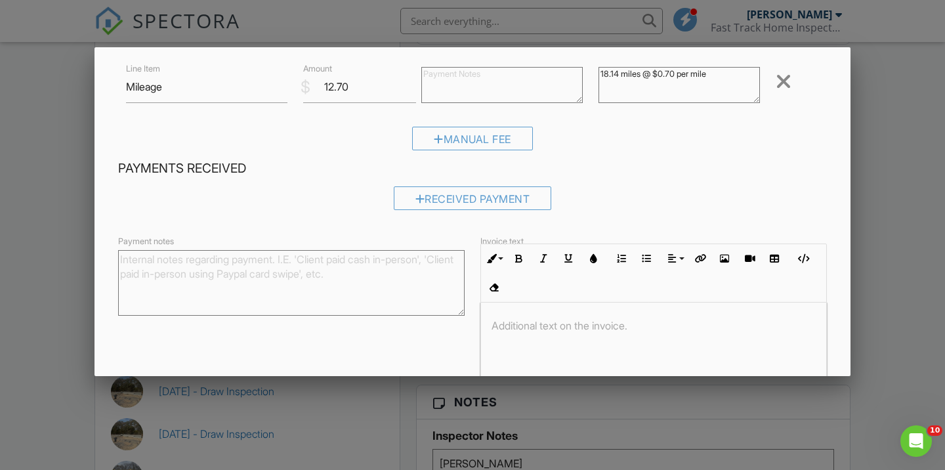
scroll to position [148, 0]
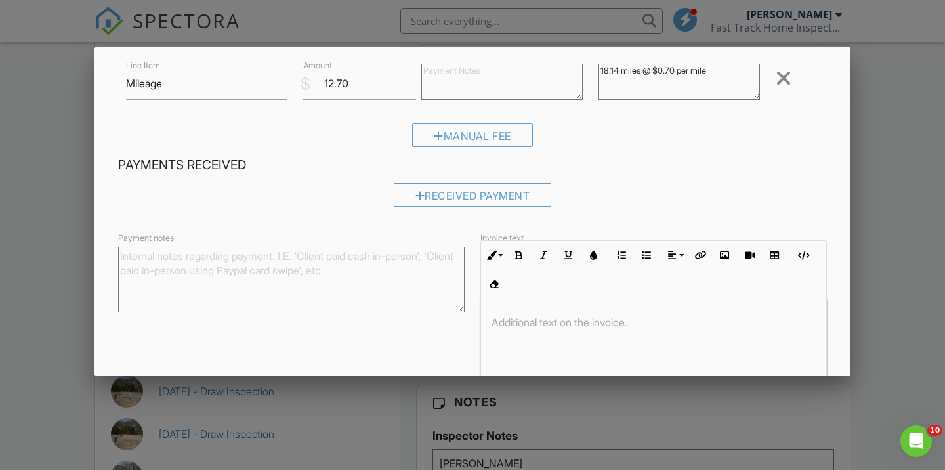
click at [525, 323] on p at bounding box center [653, 322] width 324 height 14
click at [529, 312] on div at bounding box center [653, 348] width 345 height 98
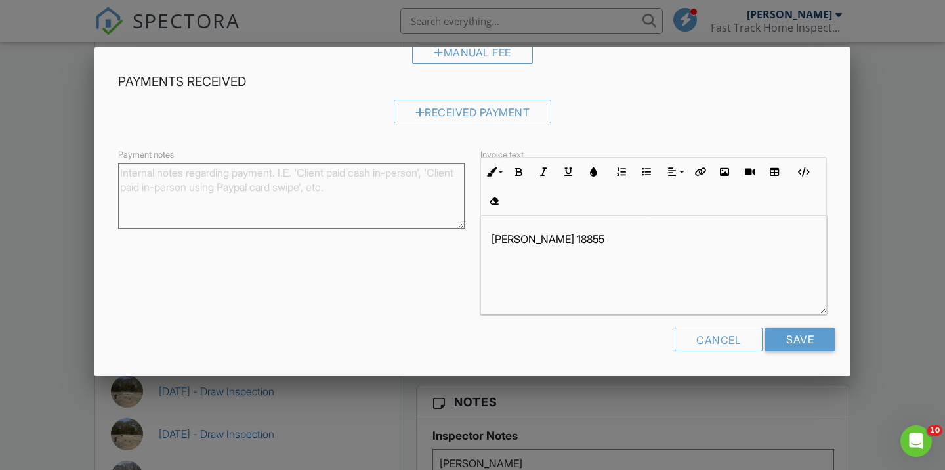
scroll to position [231, 0]
click at [784, 338] on input "Save" at bounding box center [800, 340] width 70 height 24
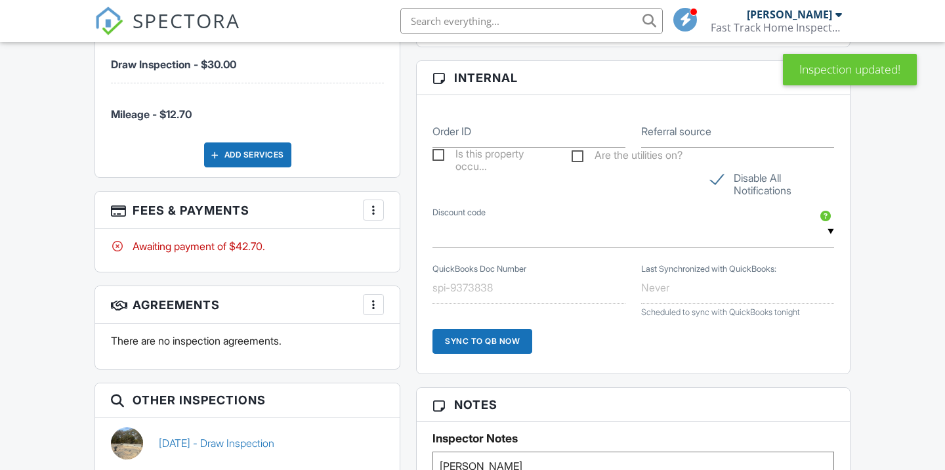
scroll to position [853, 0]
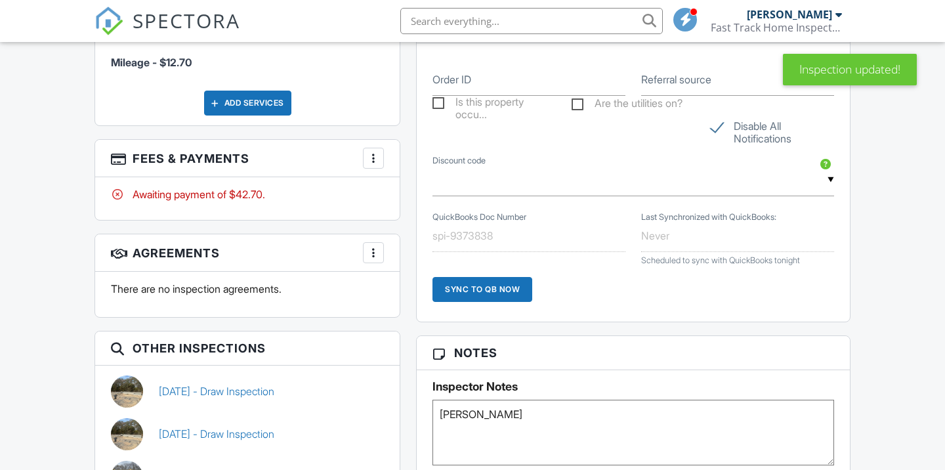
click at [380, 148] on div "More" at bounding box center [373, 158] width 21 height 21
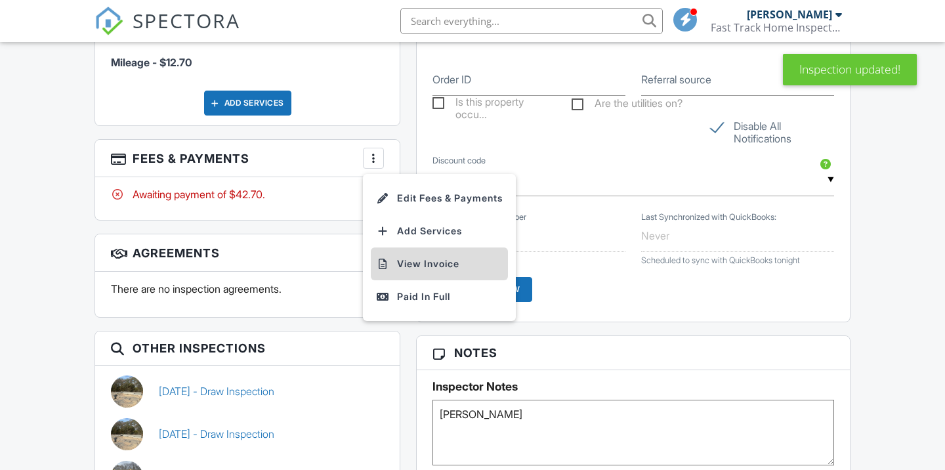
click at [419, 254] on li "View Invoice" at bounding box center [439, 263] width 137 height 33
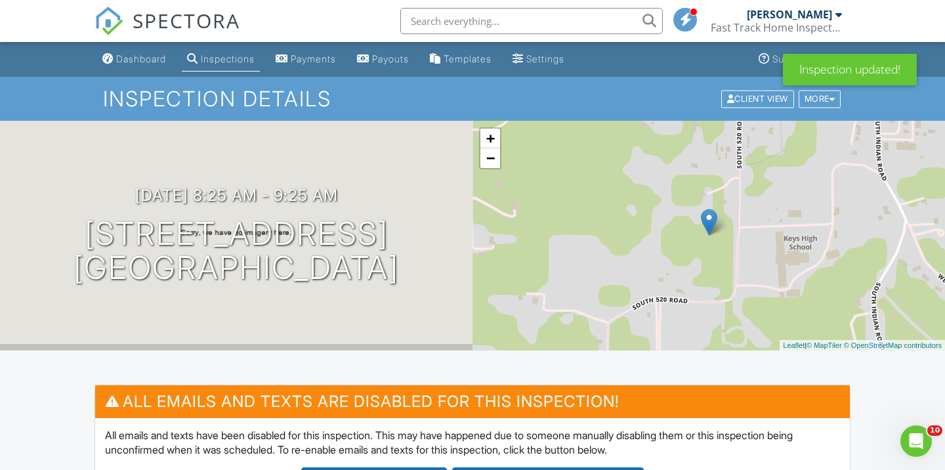
scroll to position [0, 0]
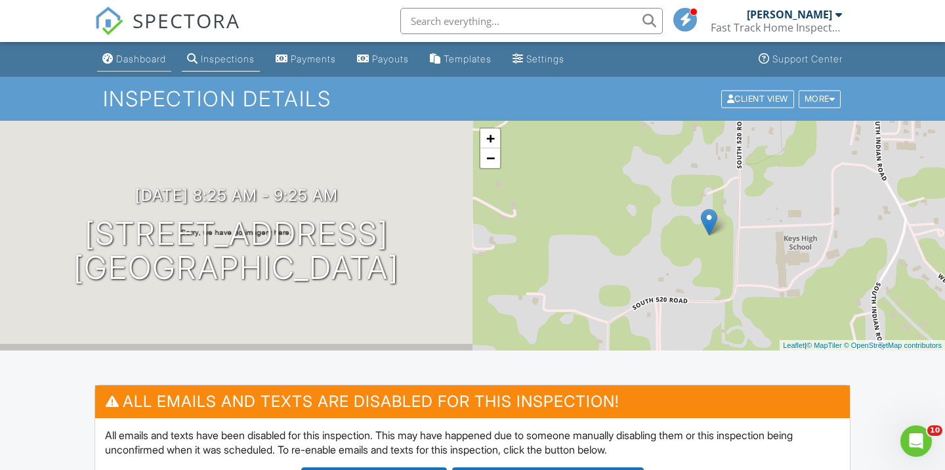
click at [138, 71] on link "Dashboard" at bounding box center [134, 59] width 74 height 24
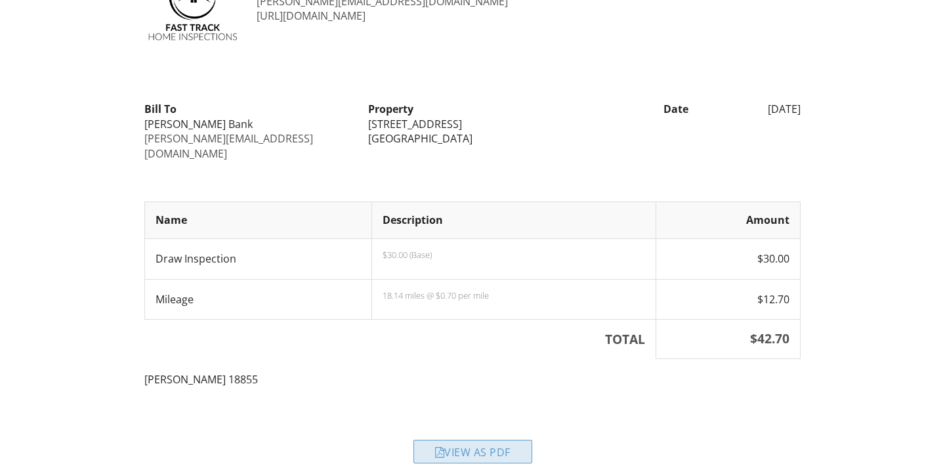
scroll to position [79, 0]
click at [477, 440] on div "View as PDF" at bounding box center [472, 452] width 119 height 24
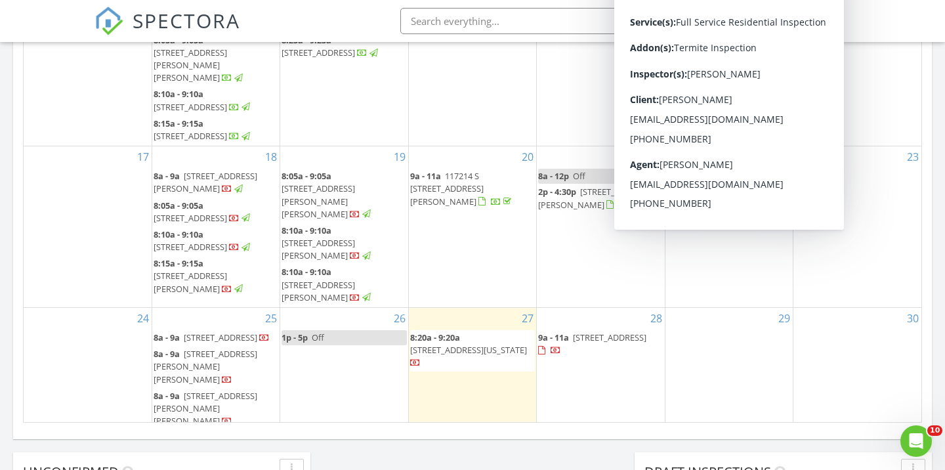
scroll to position [781, 0]
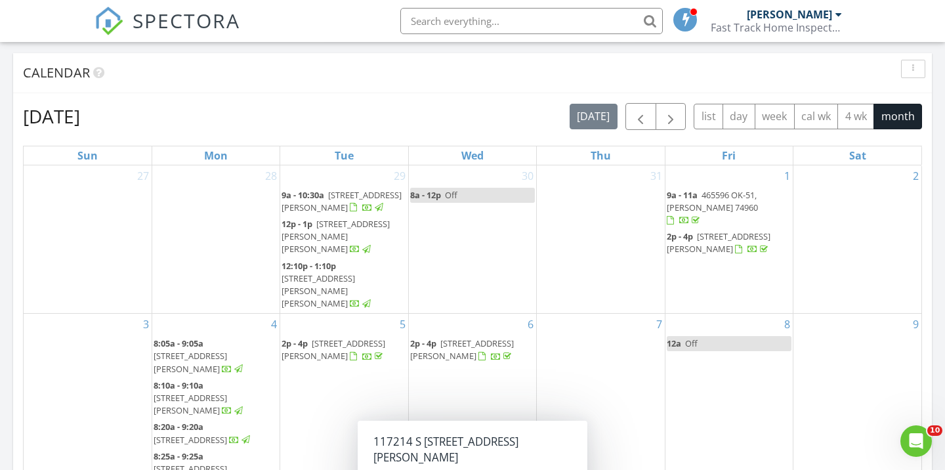
scroll to position [523, 0]
click at [499, 92] on div "Calendar" at bounding box center [472, 74] width 918 height 40
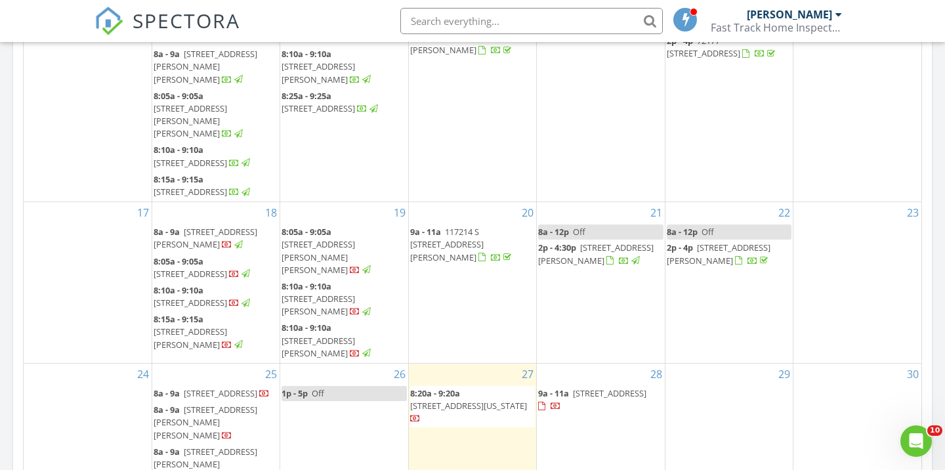
scroll to position [731, 0]
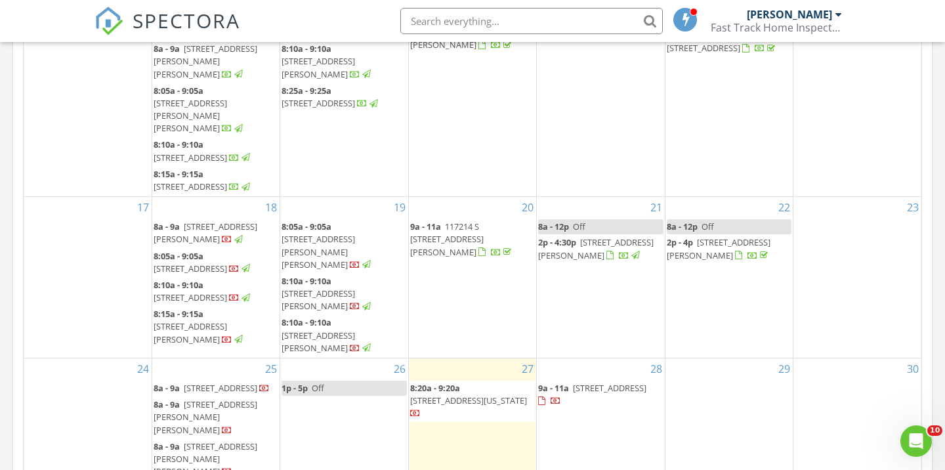
click at [924, 106] on div "[DATE] [DATE] list day week cal wk 4 wk month Sun Mon Tue Wed Thu Fri Sat 27 28…" at bounding box center [472, 185] width 918 height 596
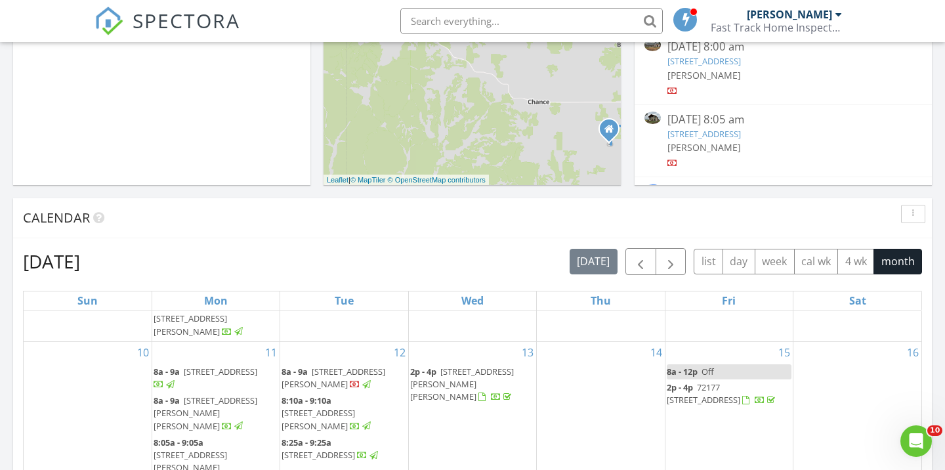
scroll to position [-18, 0]
